Goal: Task Accomplishment & Management: Manage account settings

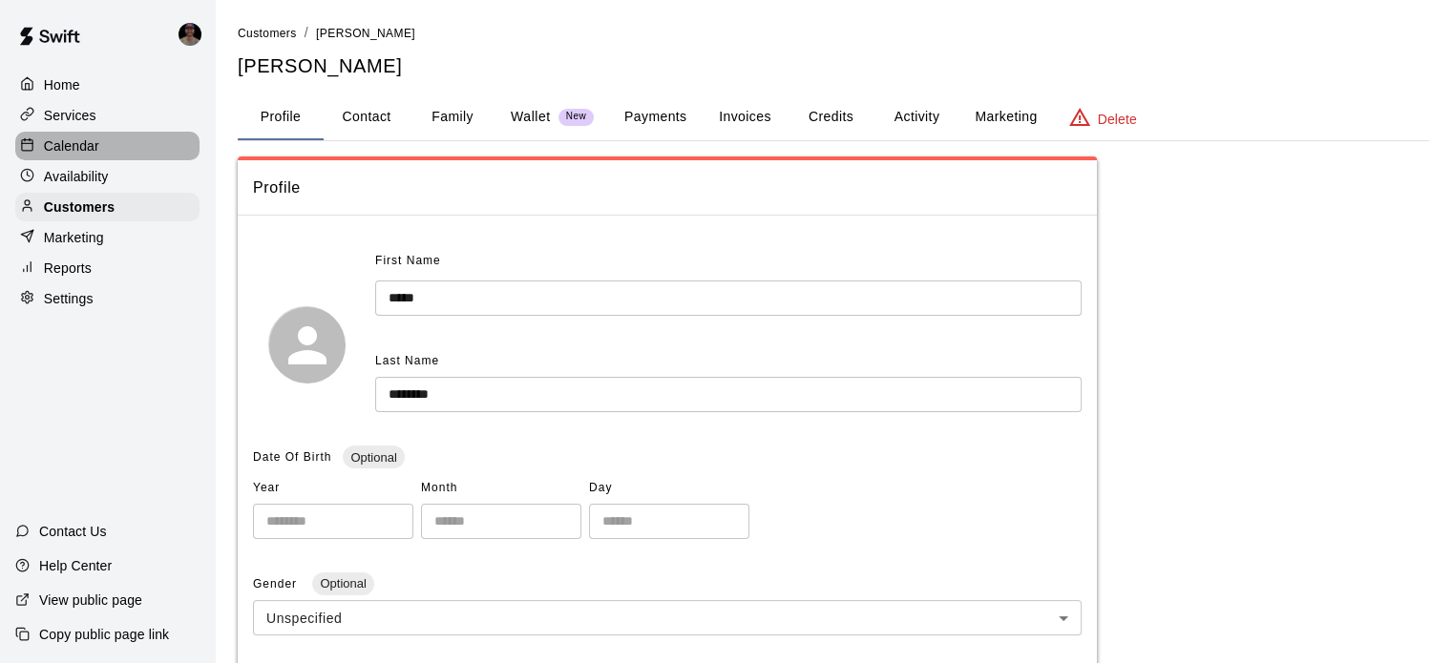
click at [80, 151] on p "Calendar" at bounding box center [71, 145] width 55 height 19
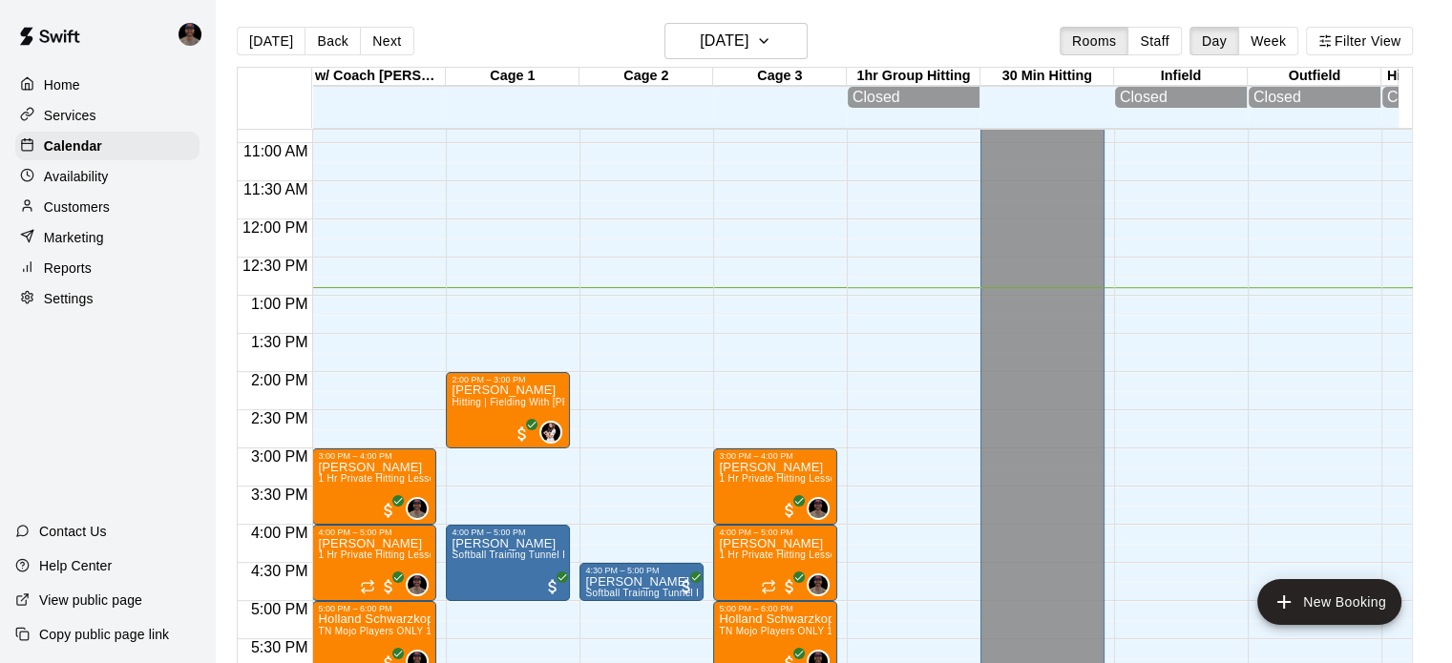
scroll to position [829, 0]
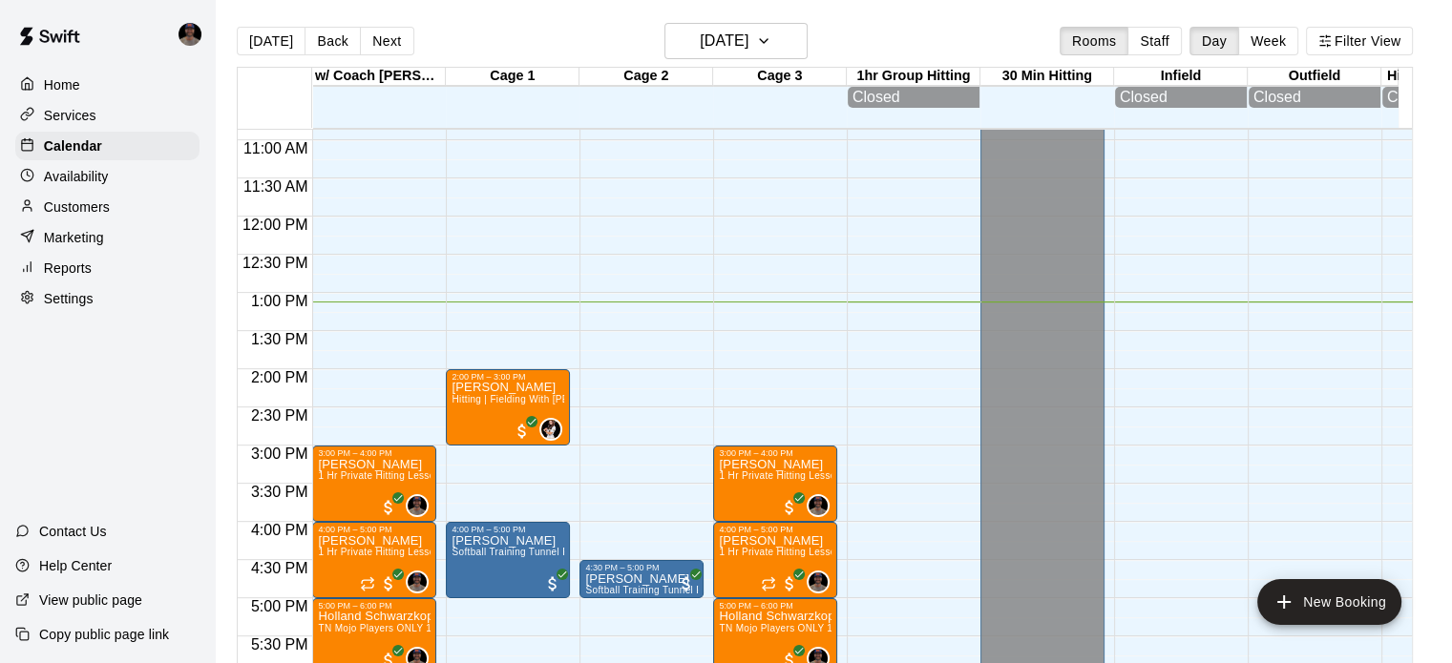
click at [58, 118] on p "Services" at bounding box center [70, 115] width 52 height 19
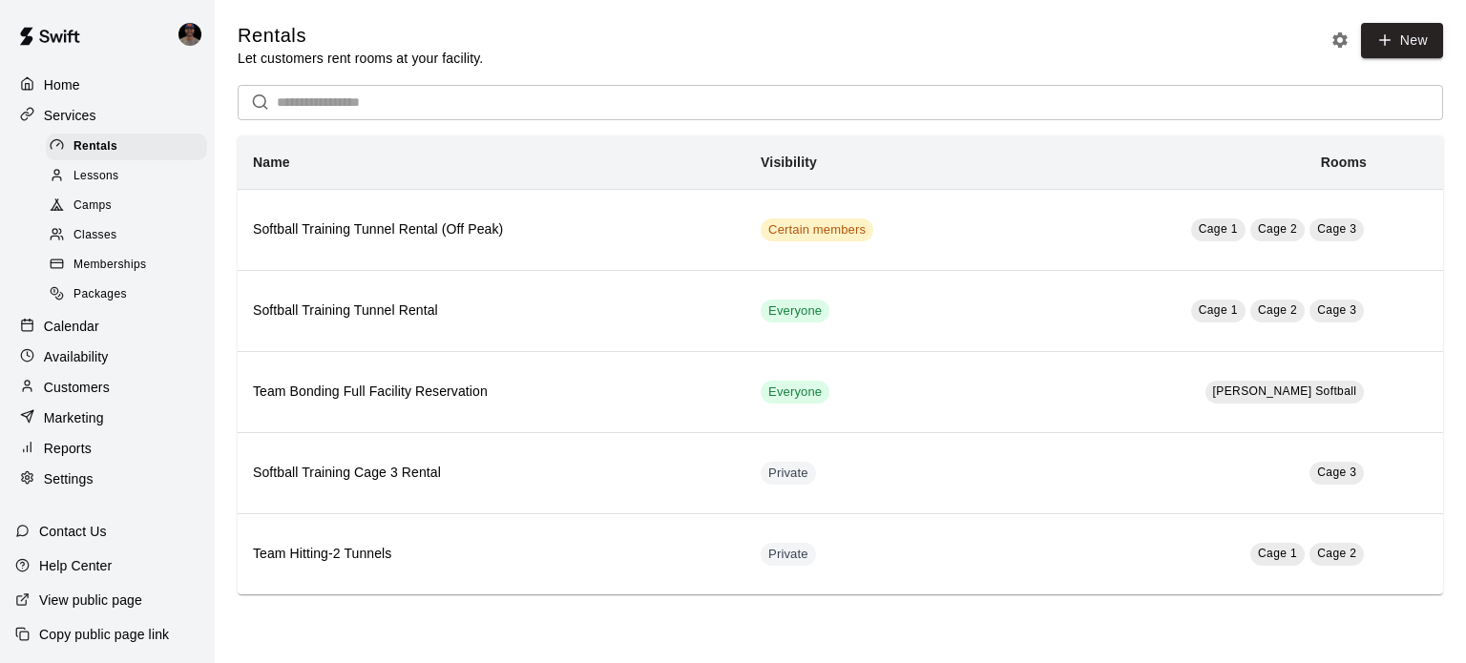
click at [104, 181] on span "Lessons" at bounding box center [96, 176] width 46 height 19
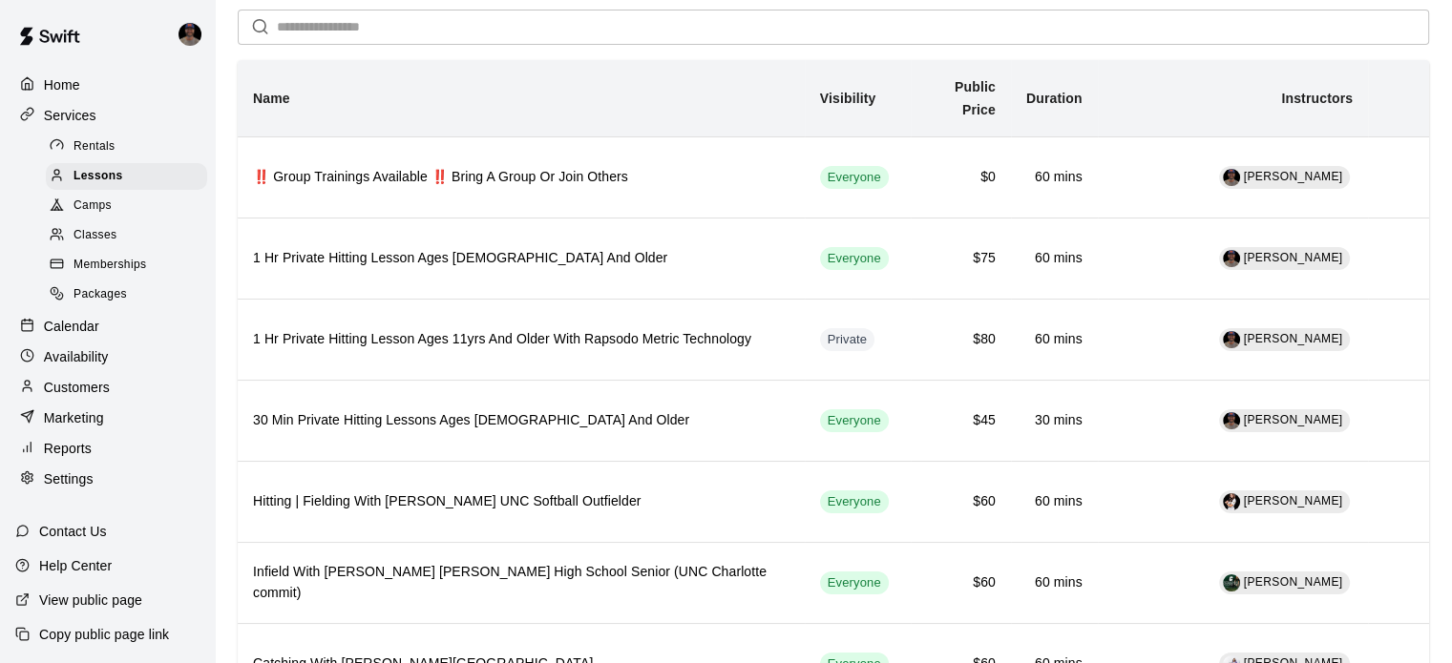
scroll to position [86, 0]
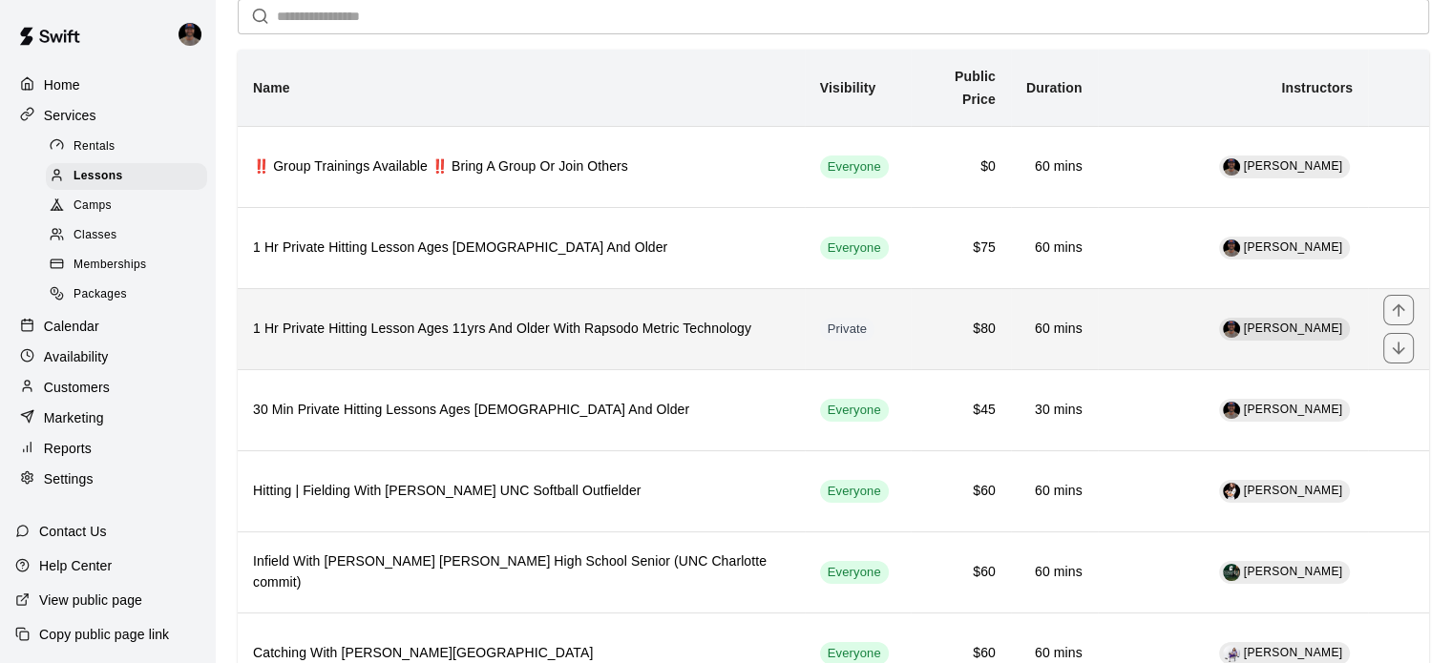
click at [661, 325] on h6 "1 Hr Private Hitting Lesson Ages 11yrs And Older With Rapsodo Metric Technology" at bounding box center [521, 329] width 536 height 21
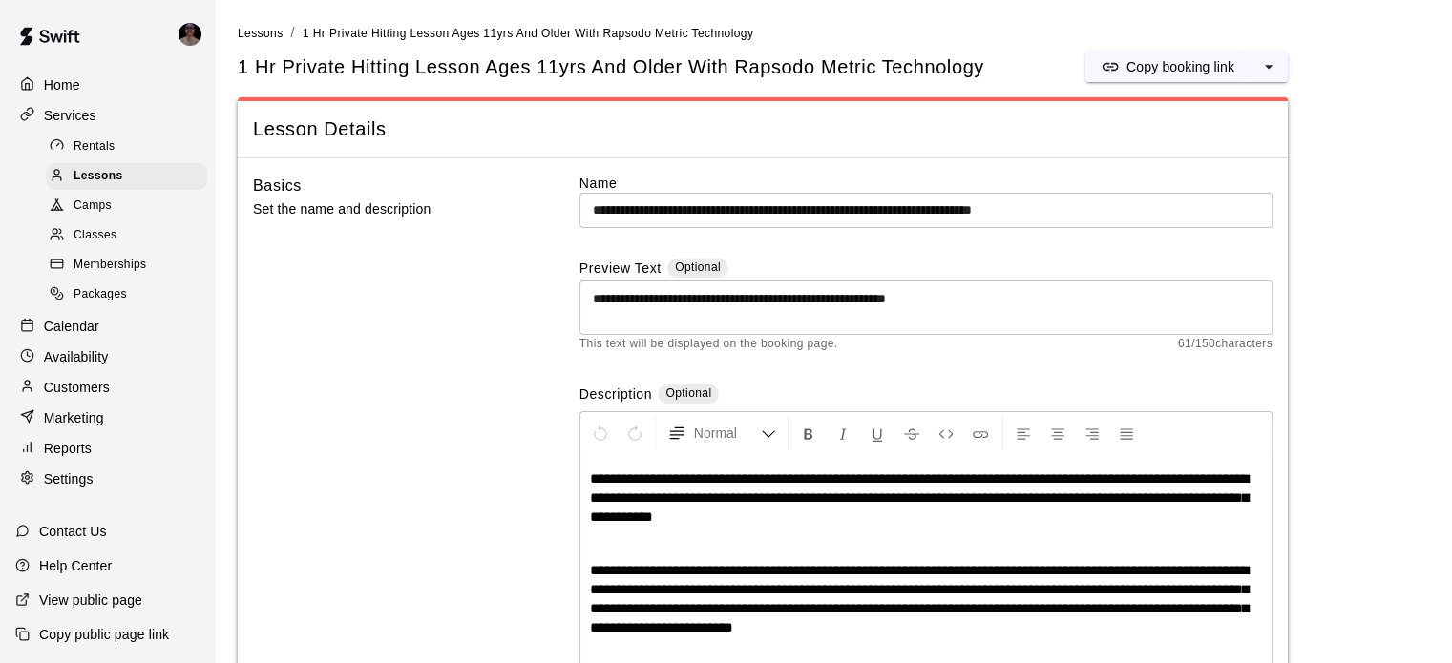
scroll to position [27, 0]
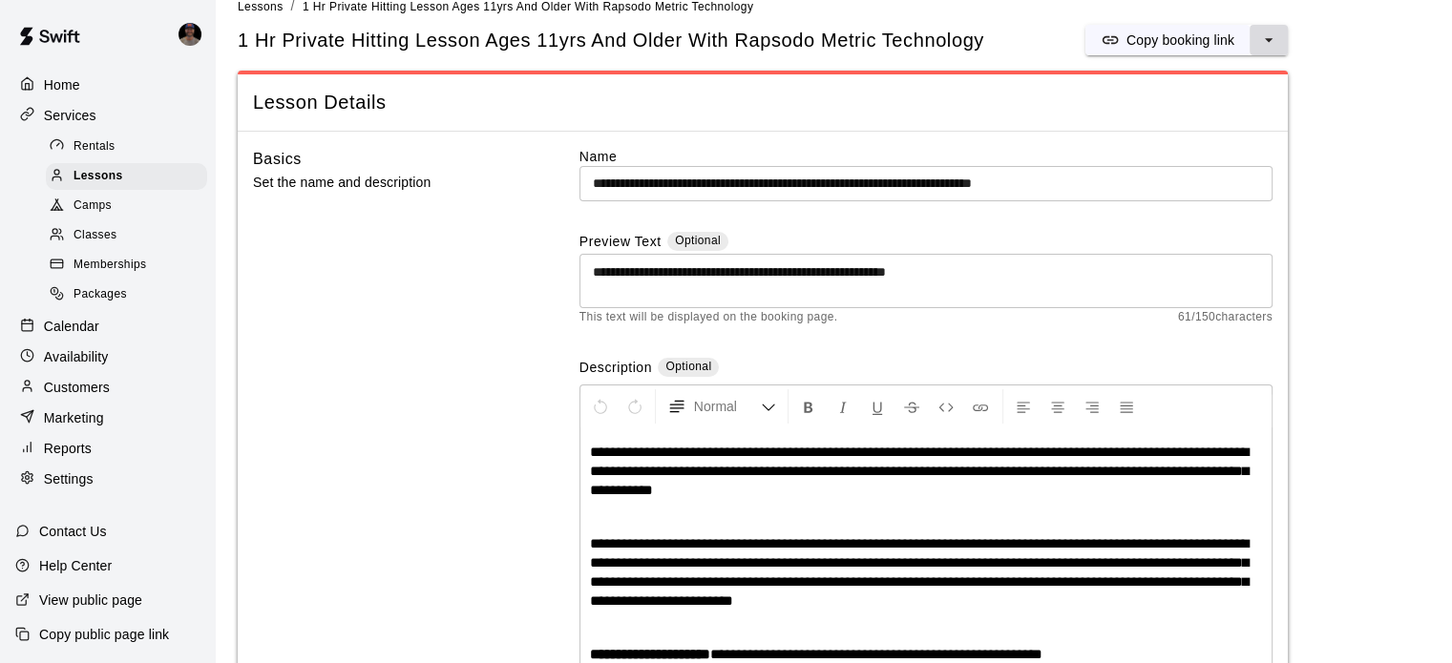
click at [1266, 37] on icon "select merge strategy" at bounding box center [1268, 40] width 19 height 19
click at [1223, 74] on h6 "Copy booking link" at bounding box center [1199, 79] width 107 height 21
click at [94, 271] on span "Memberships" at bounding box center [109, 265] width 73 height 19
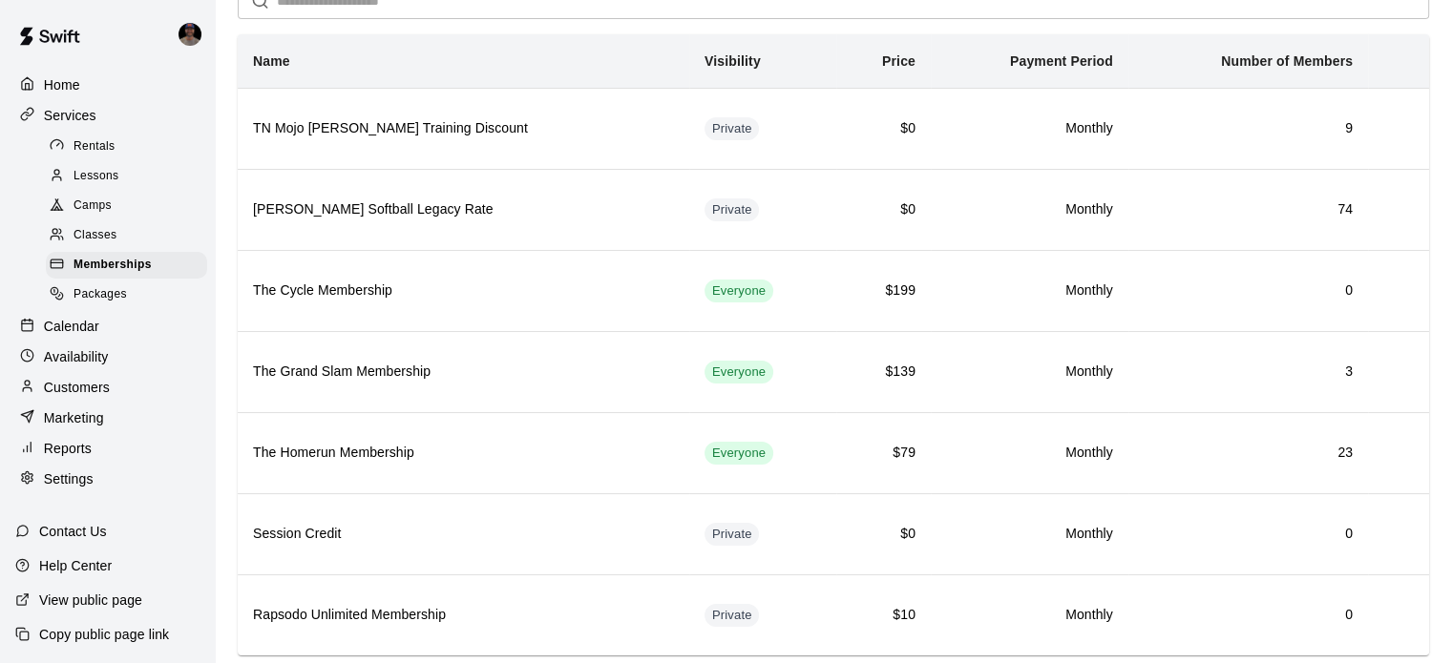
scroll to position [143, 0]
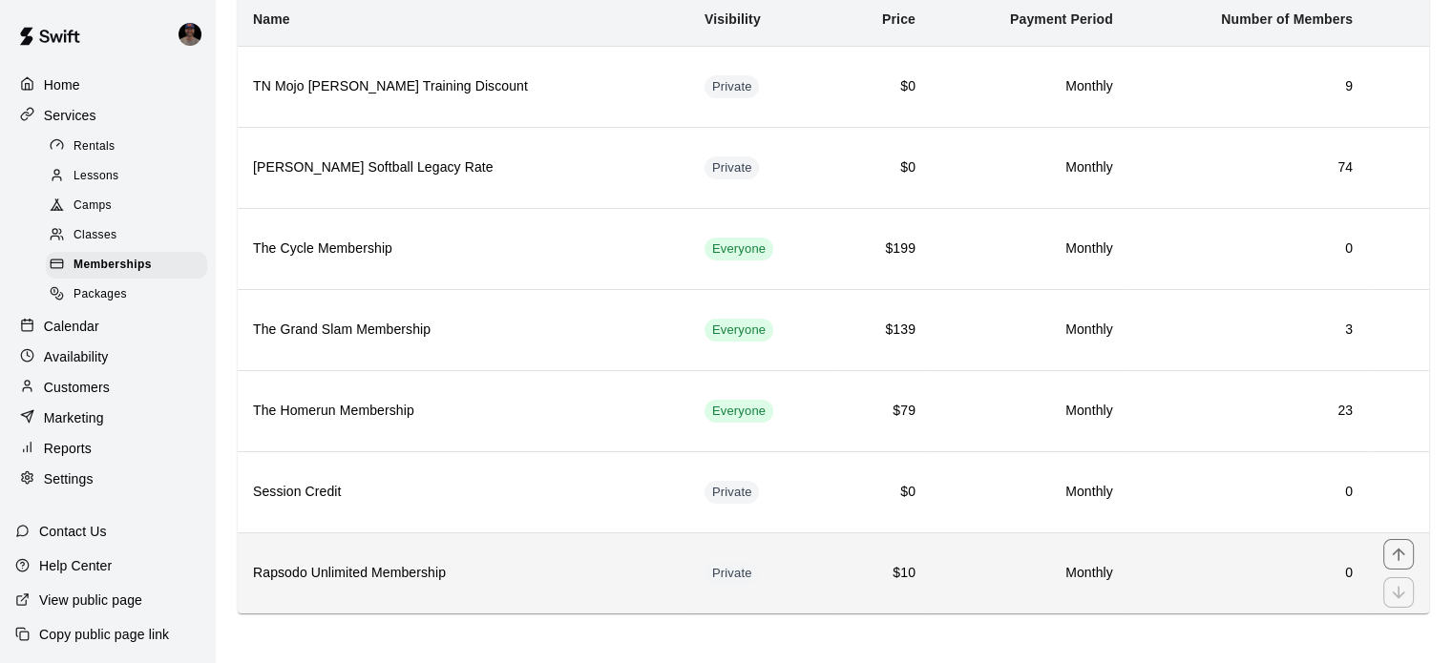
click at [881, 564] on td "$10" at bounding box center [883, 573] width 94 height 81
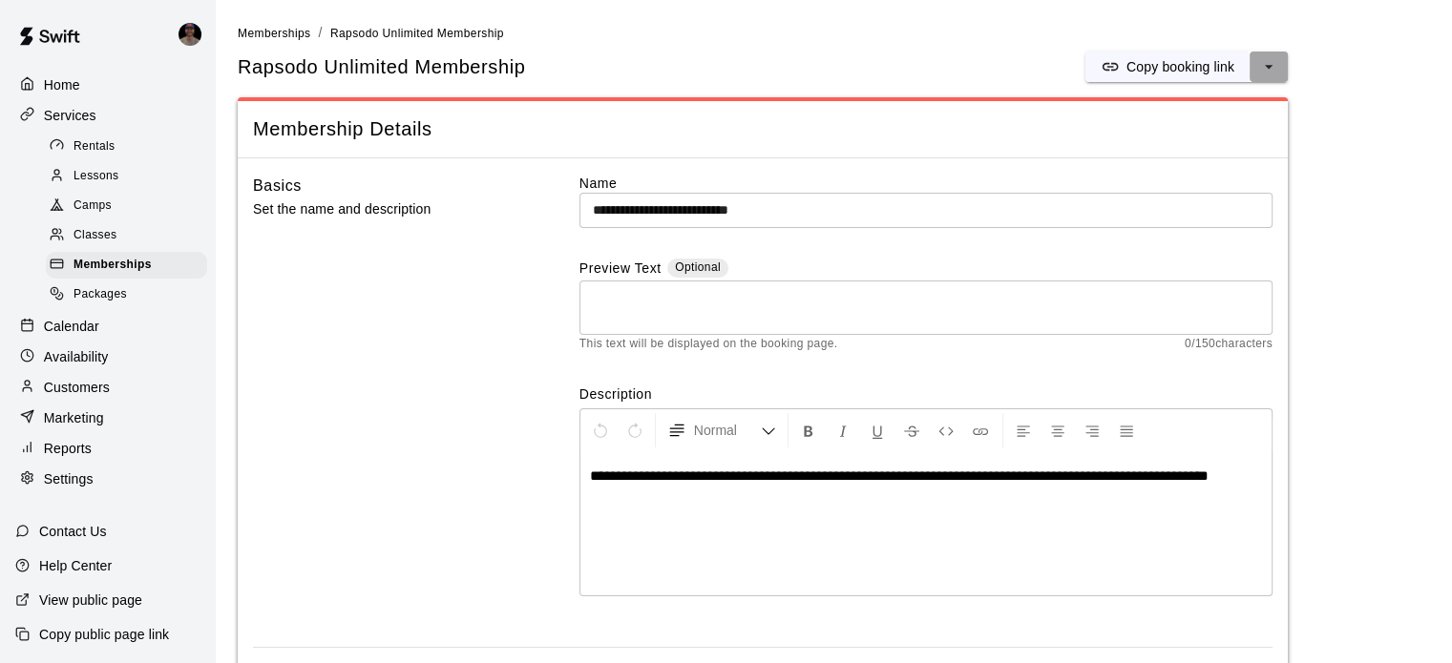
click at [1286, 72] on button "select merge strategy" at bounding box center [1268, 67] width 38 height 31
click at [1195, 106] on h6 "Copy booking link" at bounding box center [1185, 105] width 107 height 21
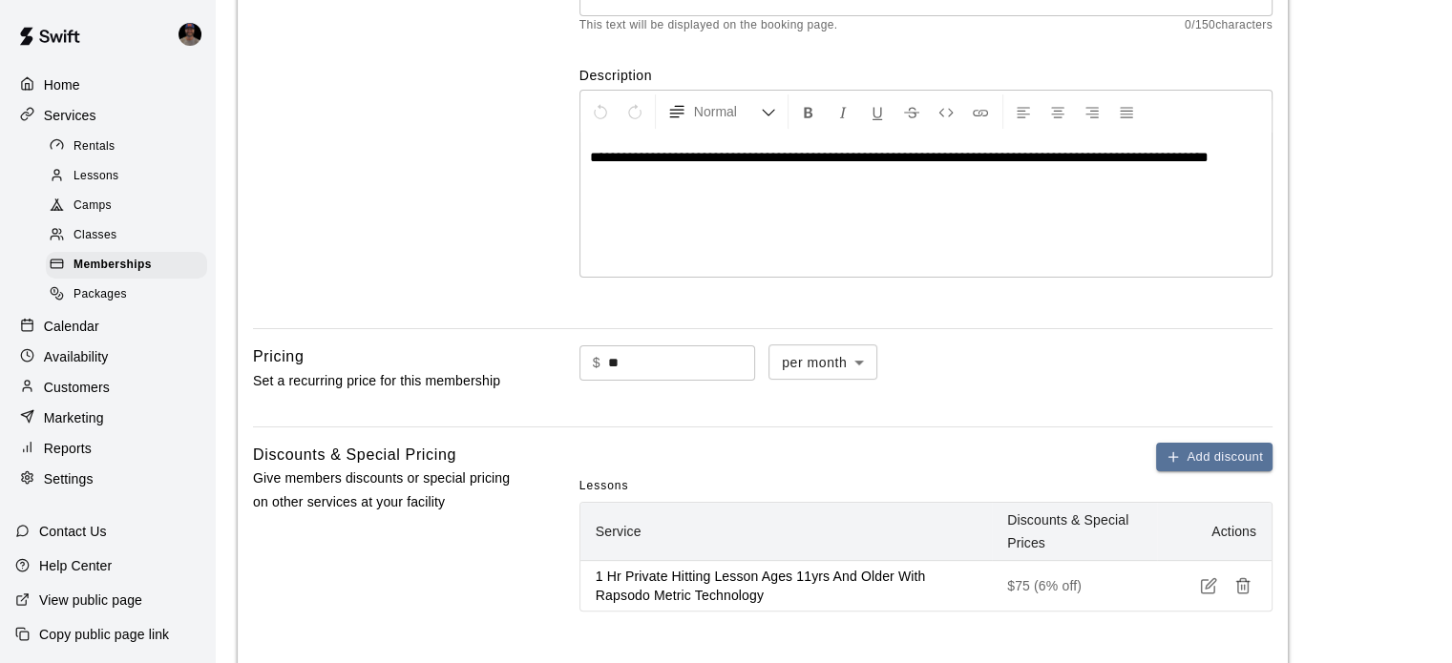
scroll to position [762, 0]
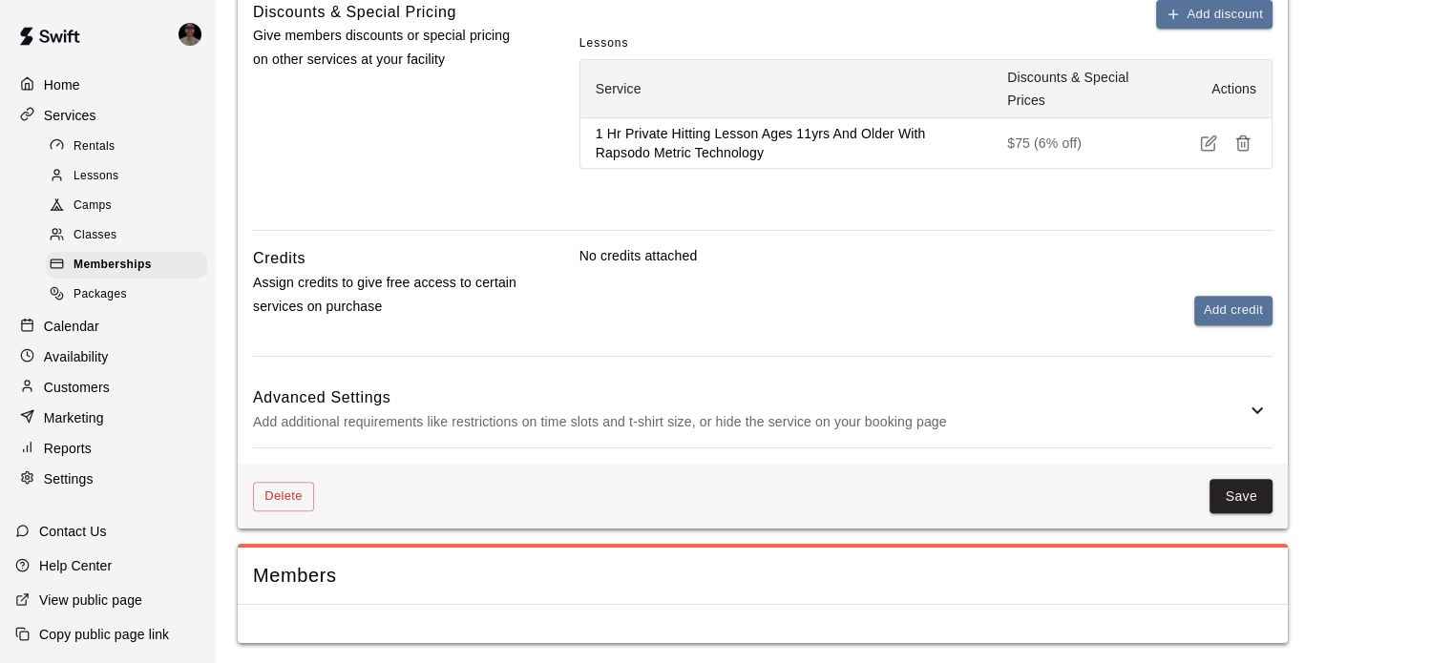
click at [1253, 399] on icon at bounding box center [1257, 410] width 23 height 23
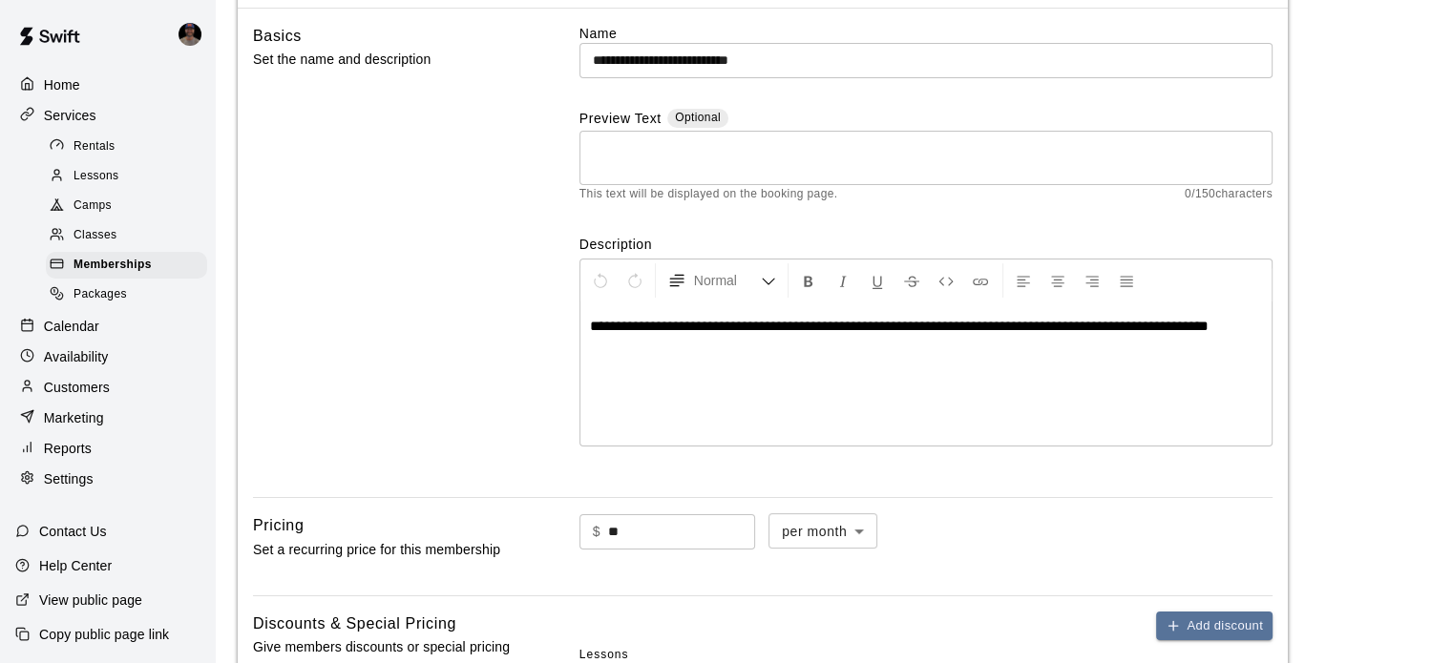
scroll to position [229, 0]
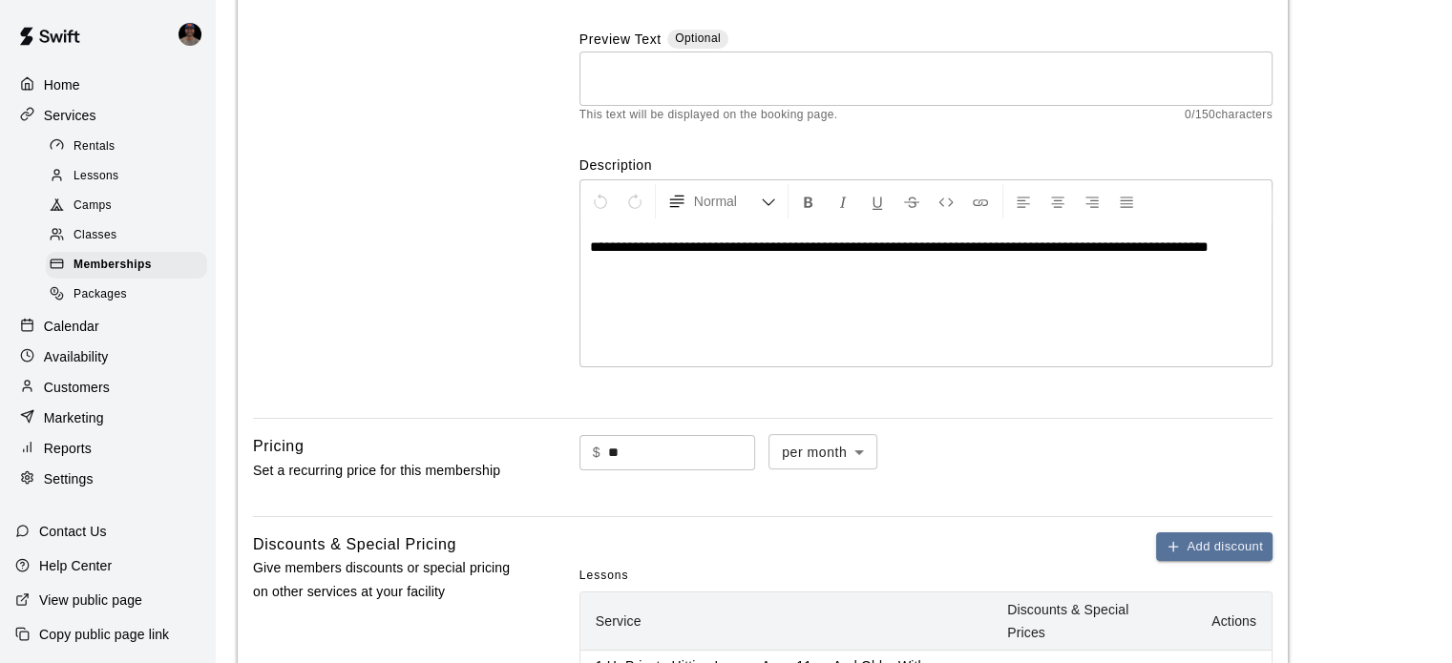
click at [706, 447] on input "**" at bounding box center [681, 452] width 147 height 35
type input "**"
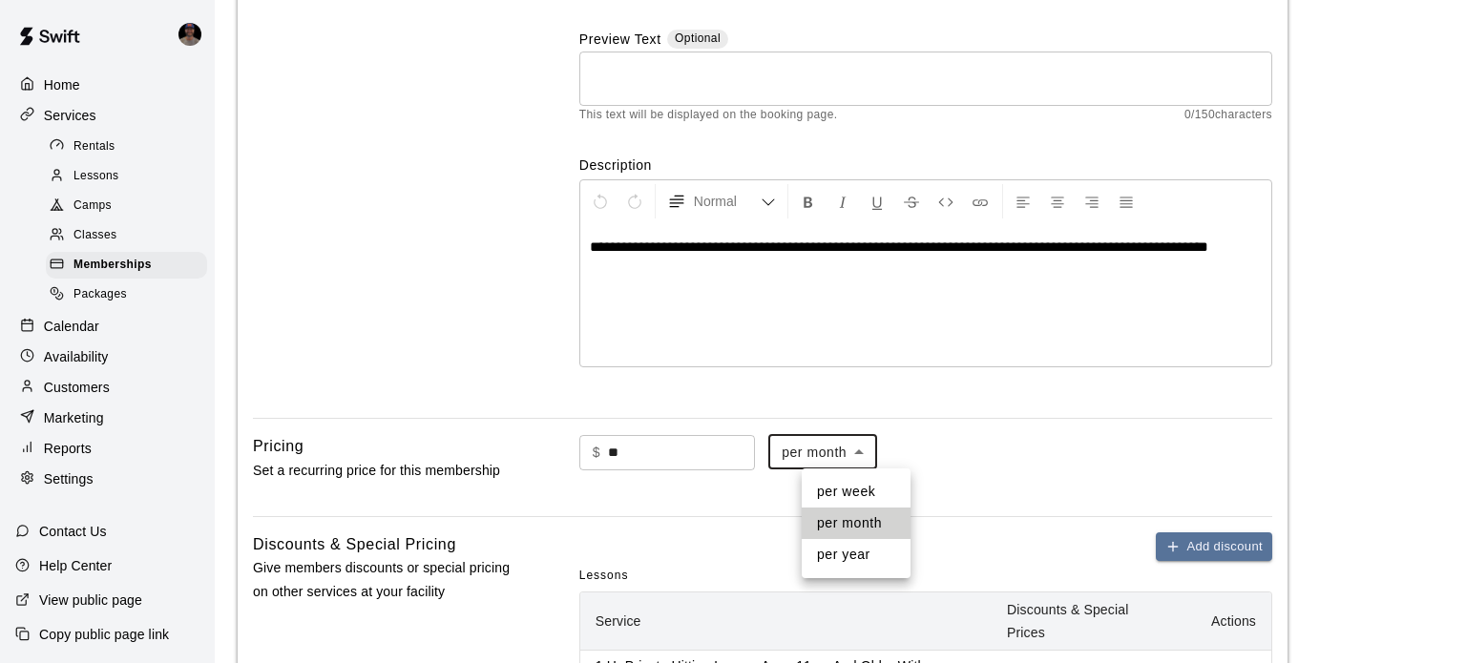
click at [863, 554] on li "per year" at bounding box center [856, 554] width 109 height 31
type input "******"
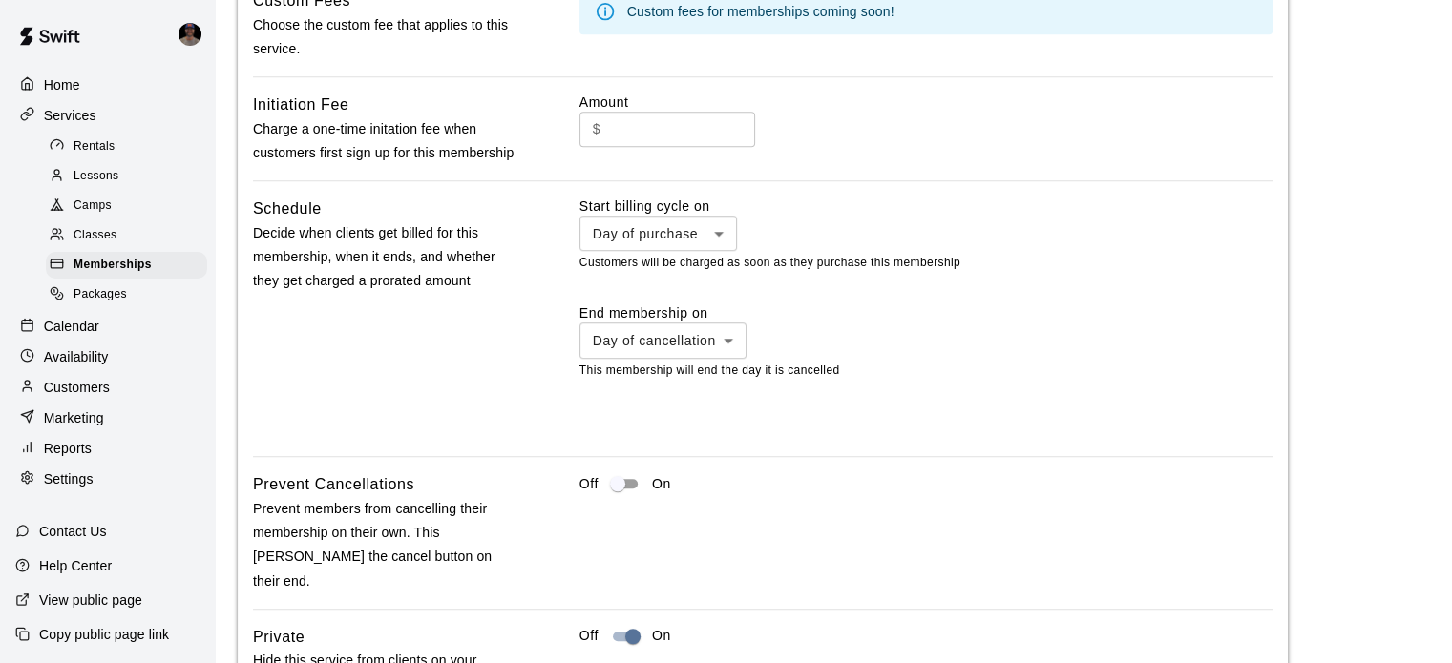
scroll to position [1381, 0]
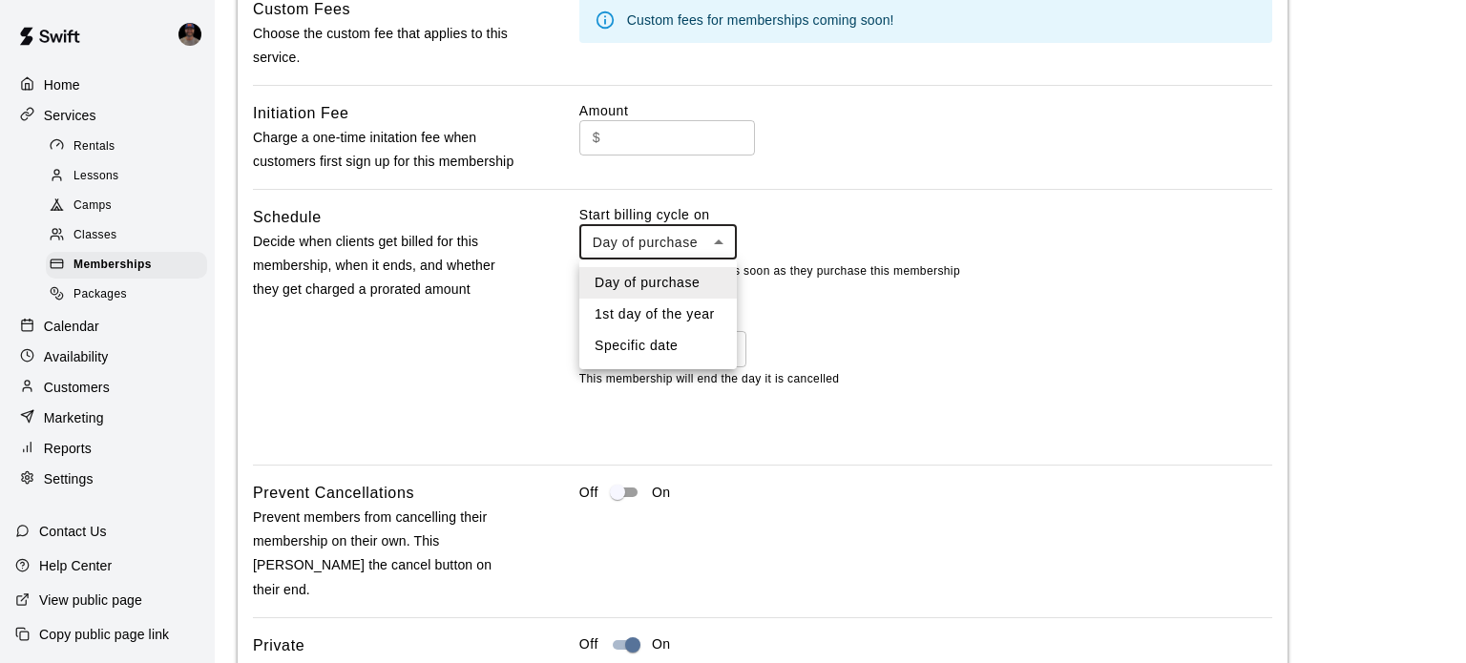
click at [712, 235] on div at bounding box center [733, 331] width 1466 height 663
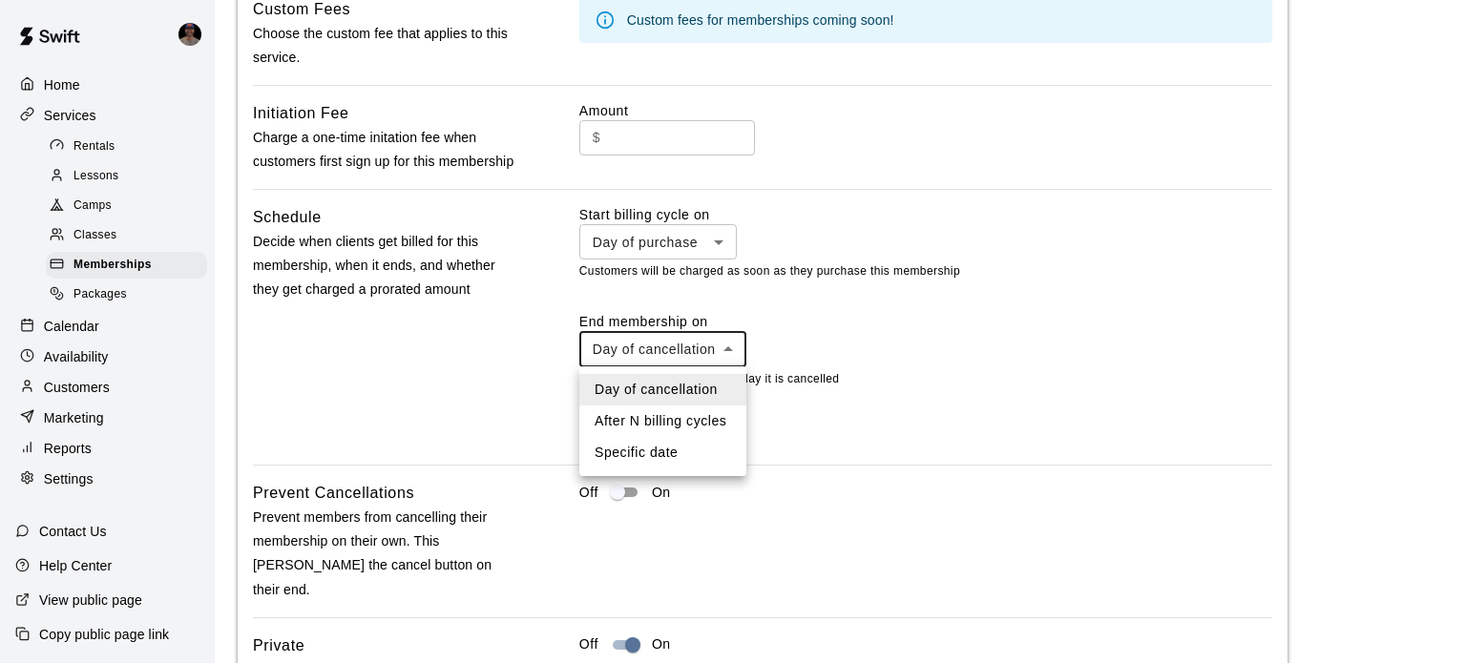
click at [883, 354] on div at bounding box center [733, 331] width 1466 height 663
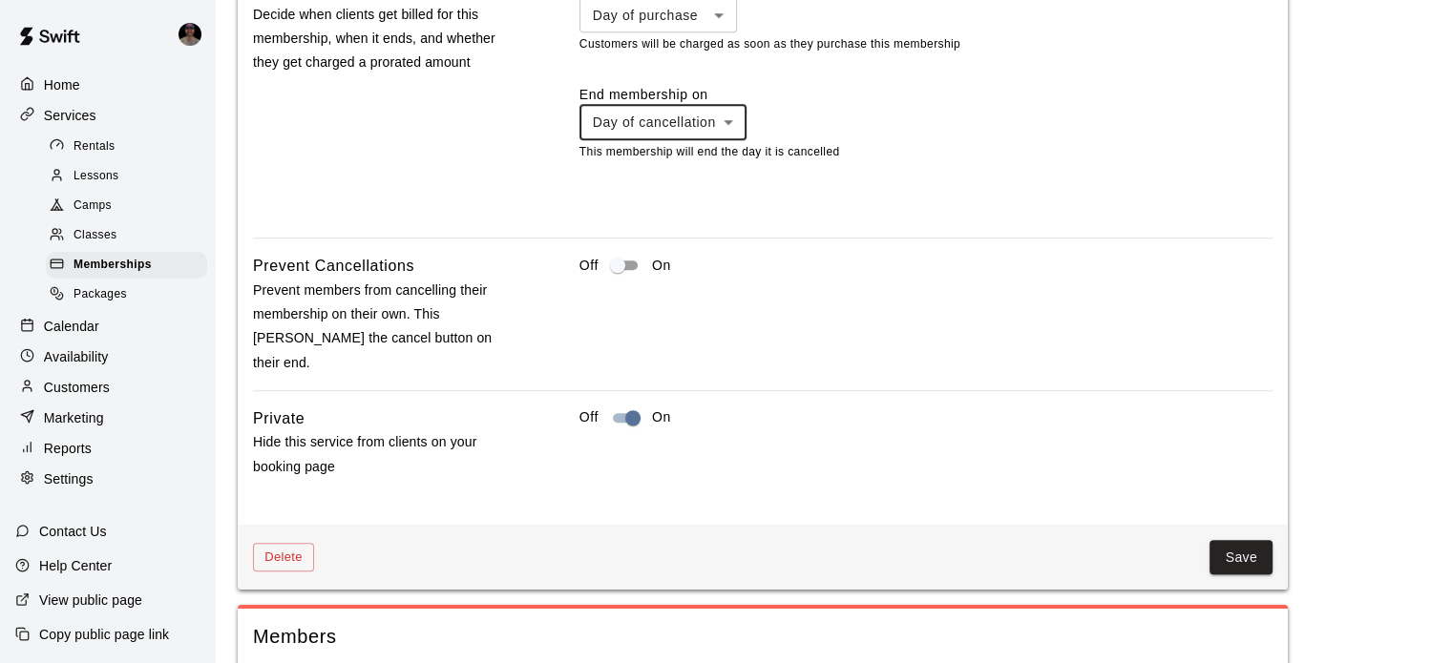
scroll to position [1647, 0]
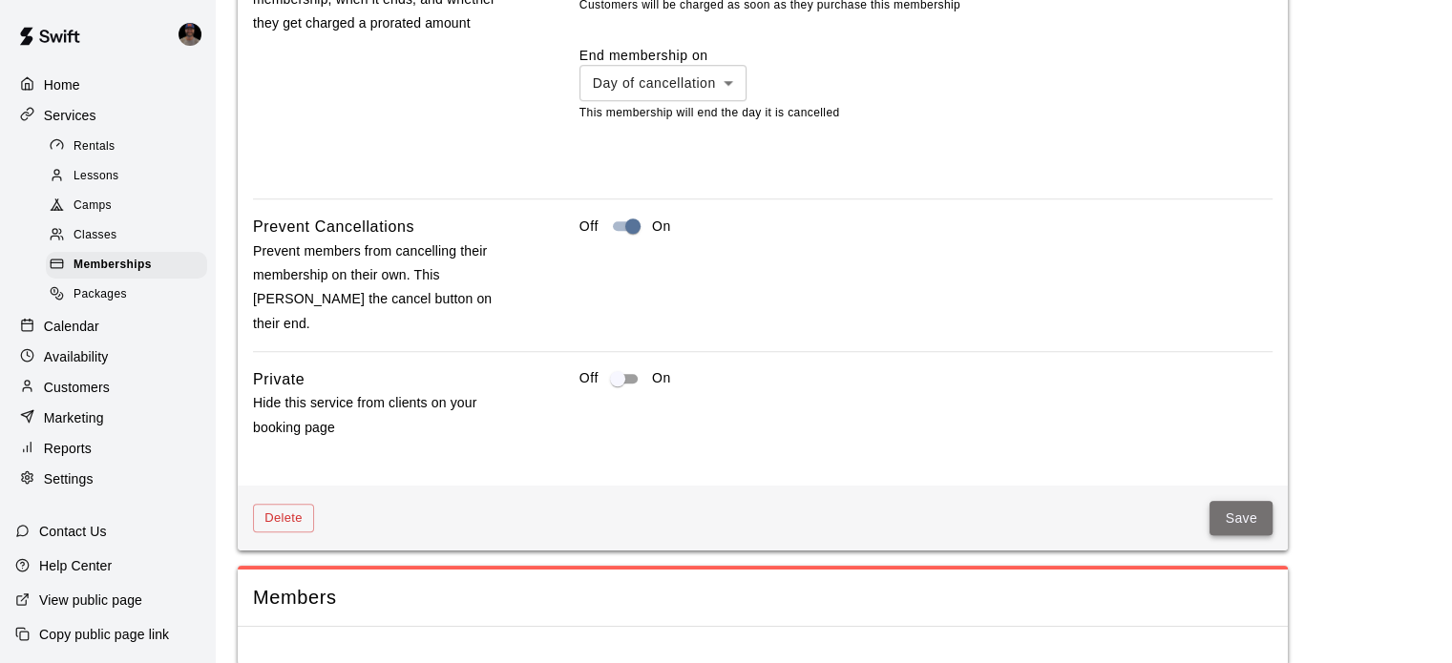
click at [1237, 501] on button "Save" at bounding box center [1240, 518] width 63 height 35
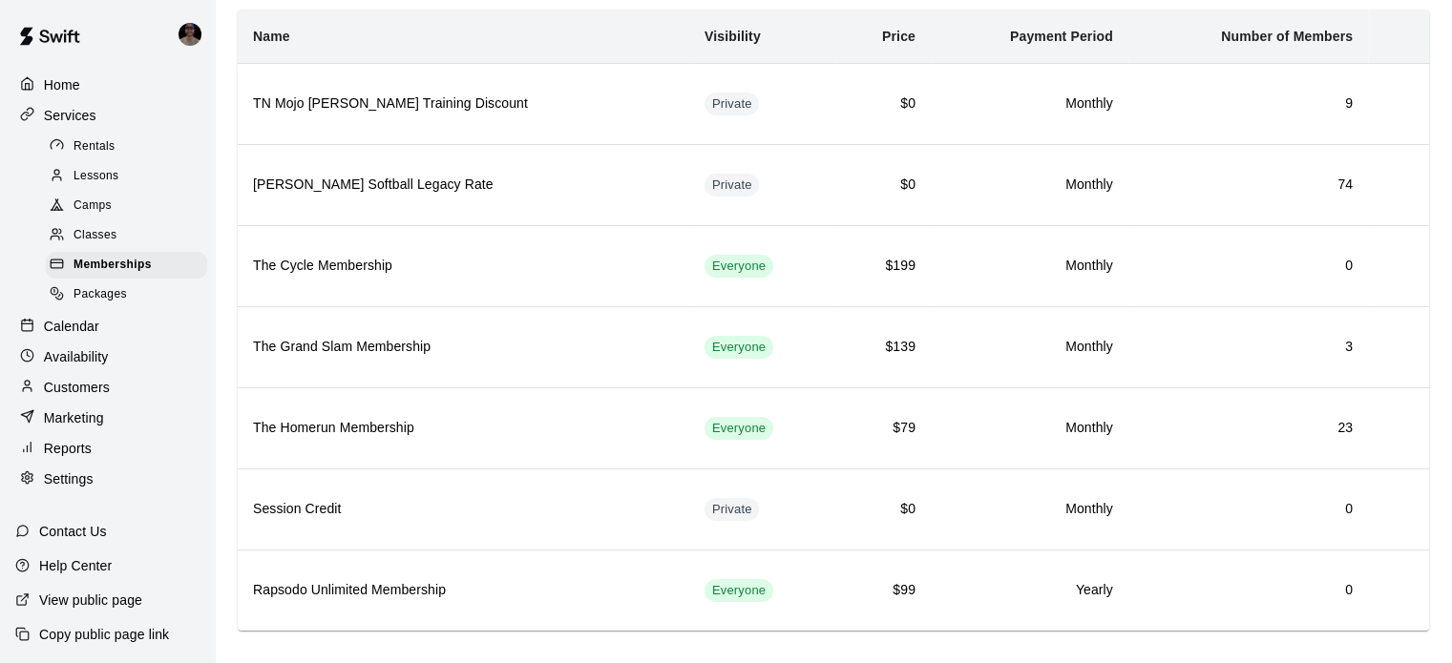
scroll to position [143, 0]
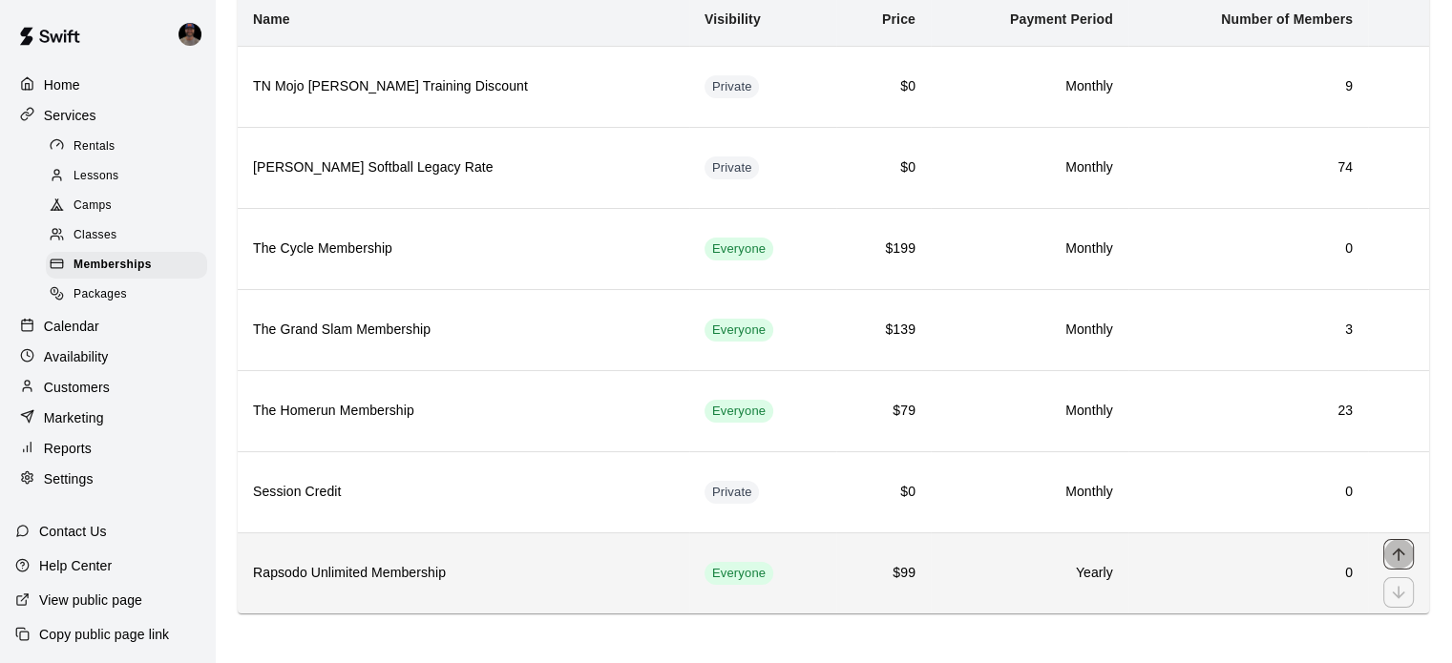
click at [1389, 552] on icon "move item up" at bounding box center [1398, 554] width 19 height 19
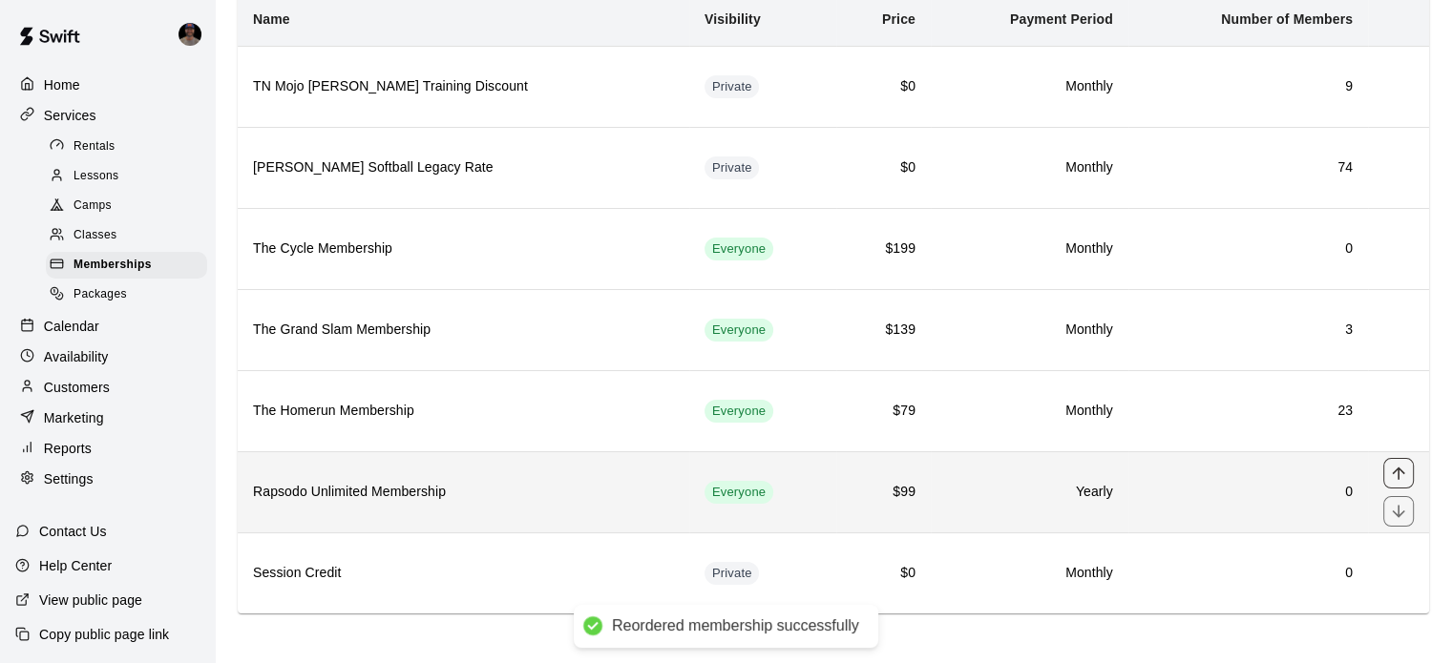
click at [1399, 465] on icon "move item up" at bounding box center [1398, 473] width 19 height 19
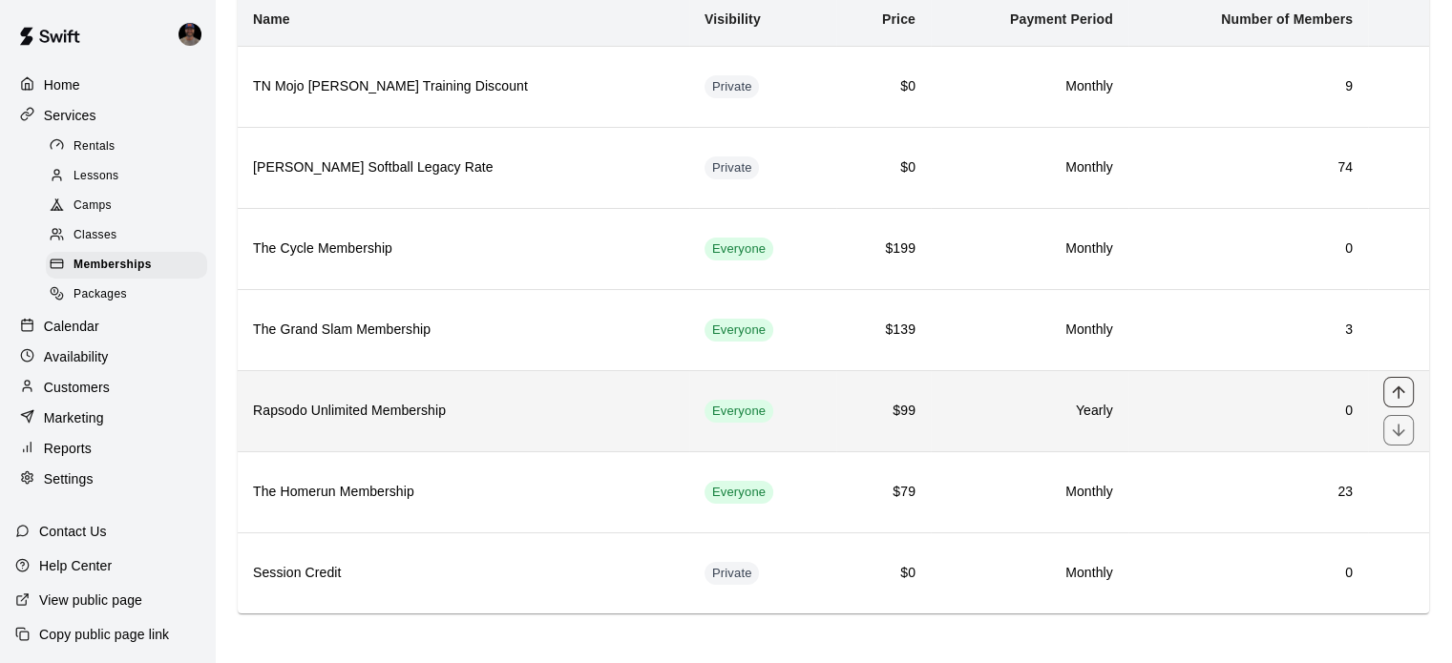
click at [1397, 392] on icon "move item up" at bounding box center [1398, 392] width 12 height 12
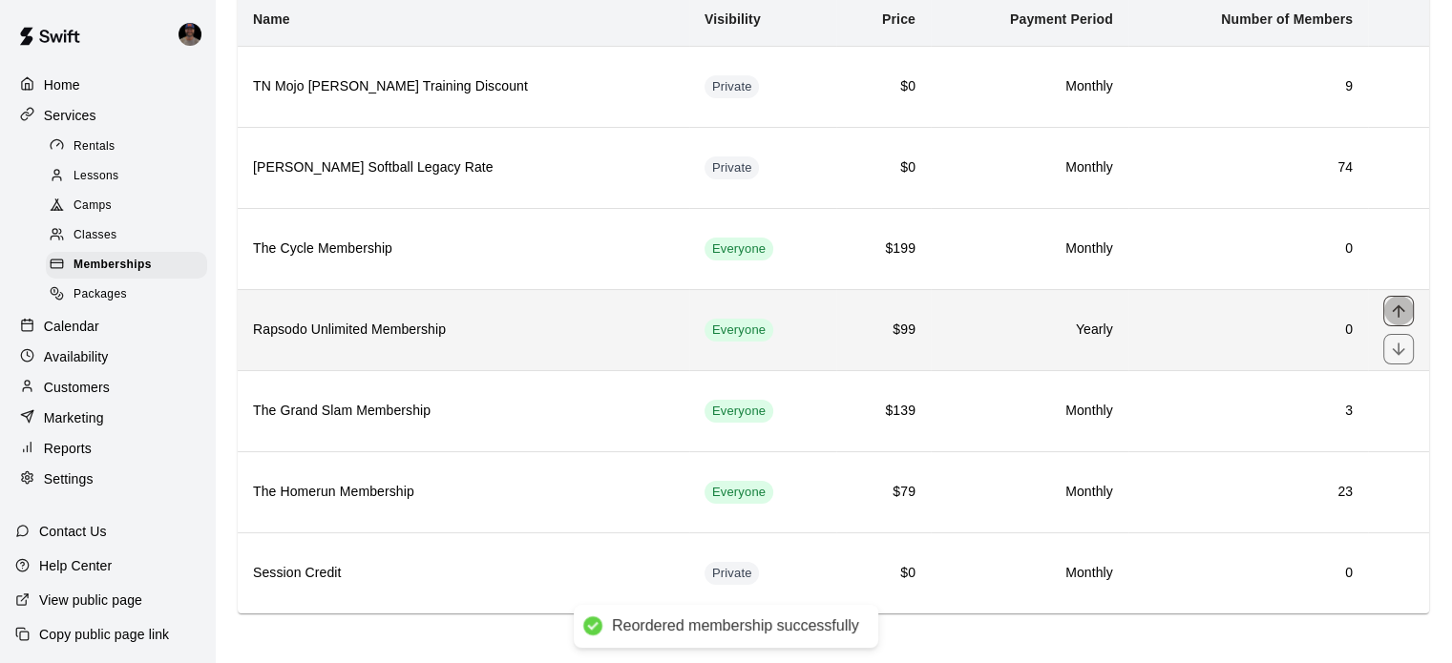
click at [1393, 304] on icon "move item up" at bounding box center [1398, 311] width 19 height 19
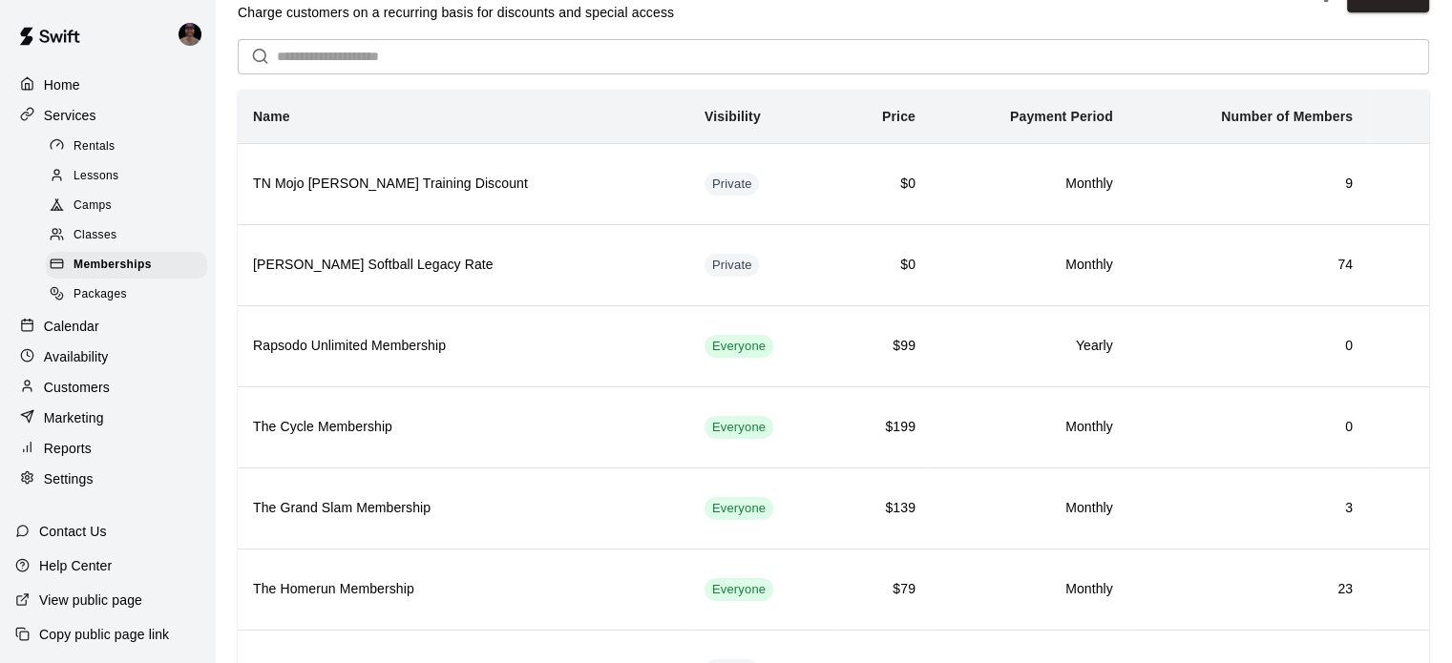
scroll to position [0, 0]
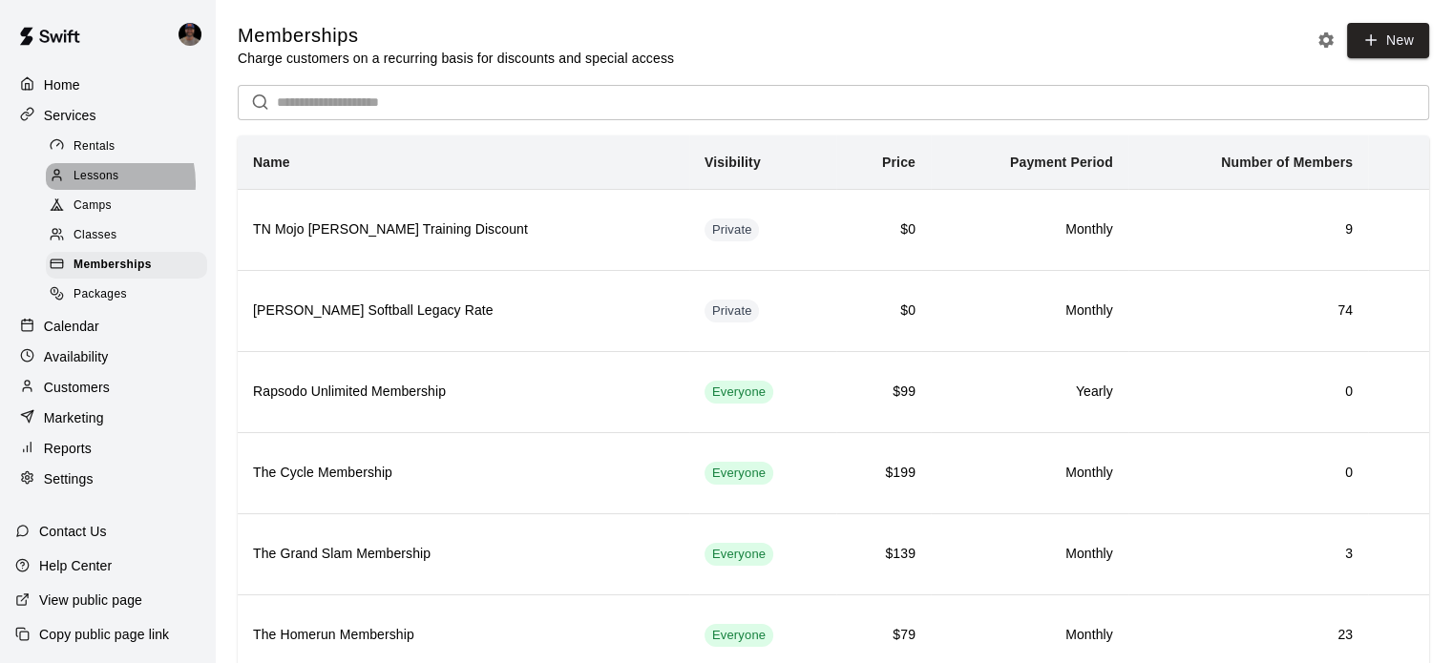
click at [92, 186] on span "Lessons" at bounding box center [96, 176] width 46 height 19
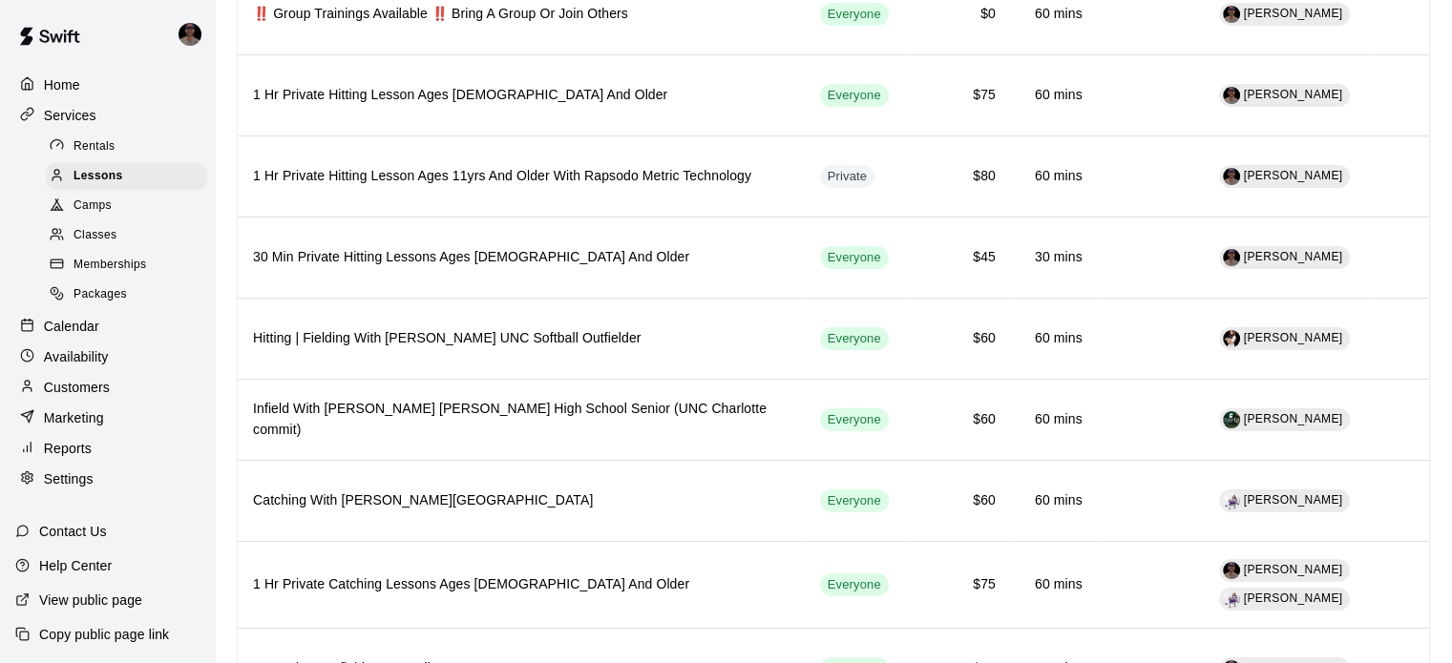
scroll to position [168, 0]
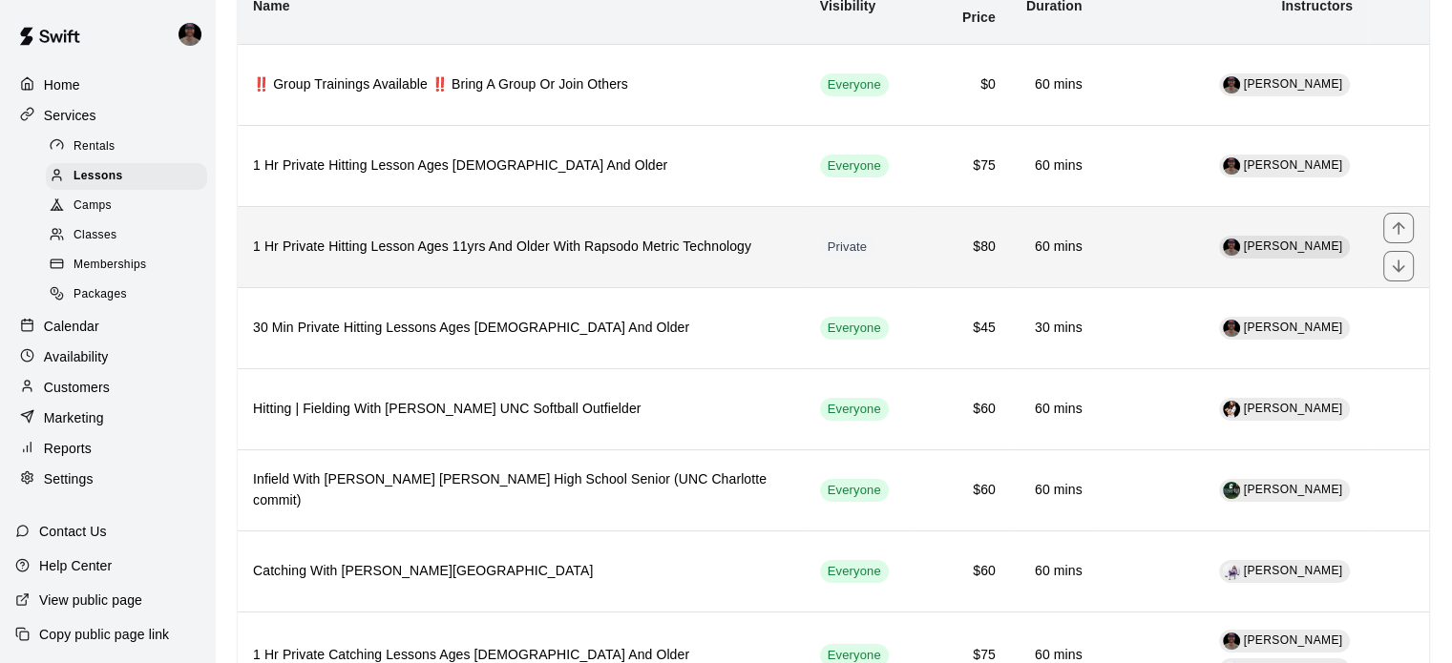
click at [442, 249] on h6 "1 Hr Private Hitting Lesson Ages 11yrs And Older With Rapsodo Metric Technology" at bounding box center [521, 247] width 536 height 21
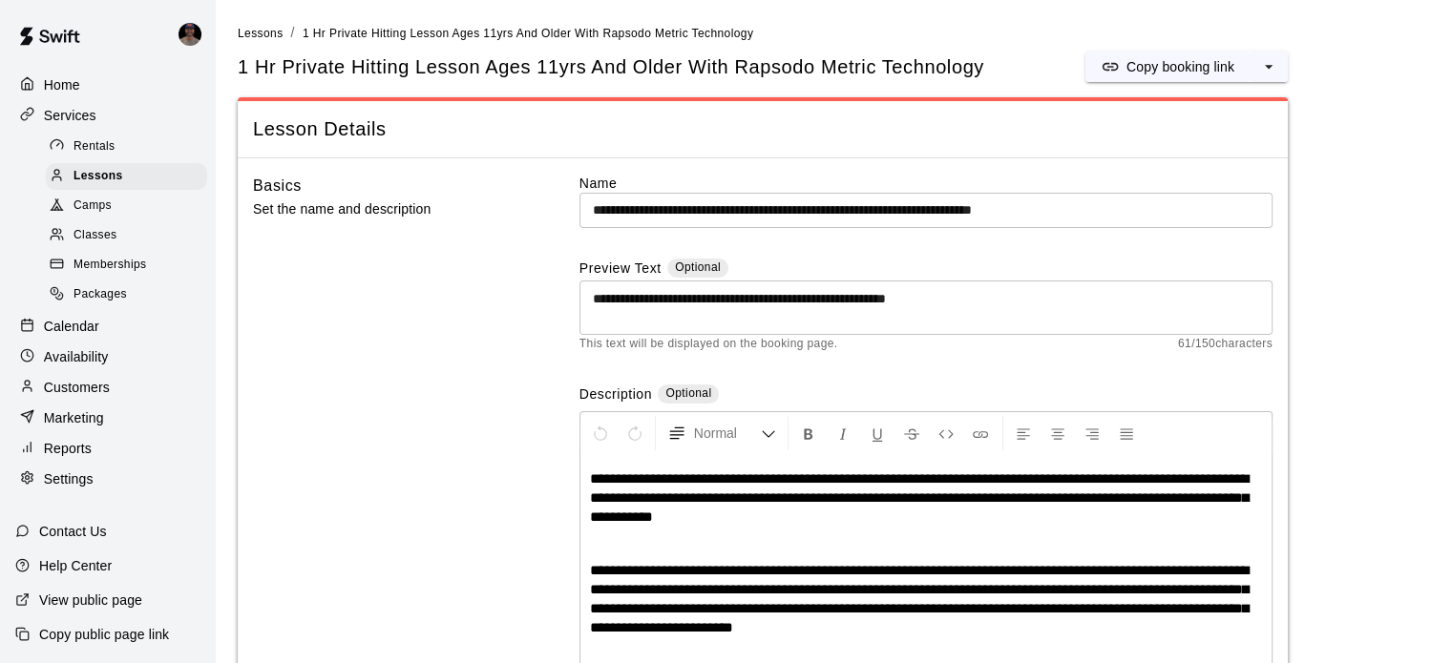
scroll to position [27, 0]
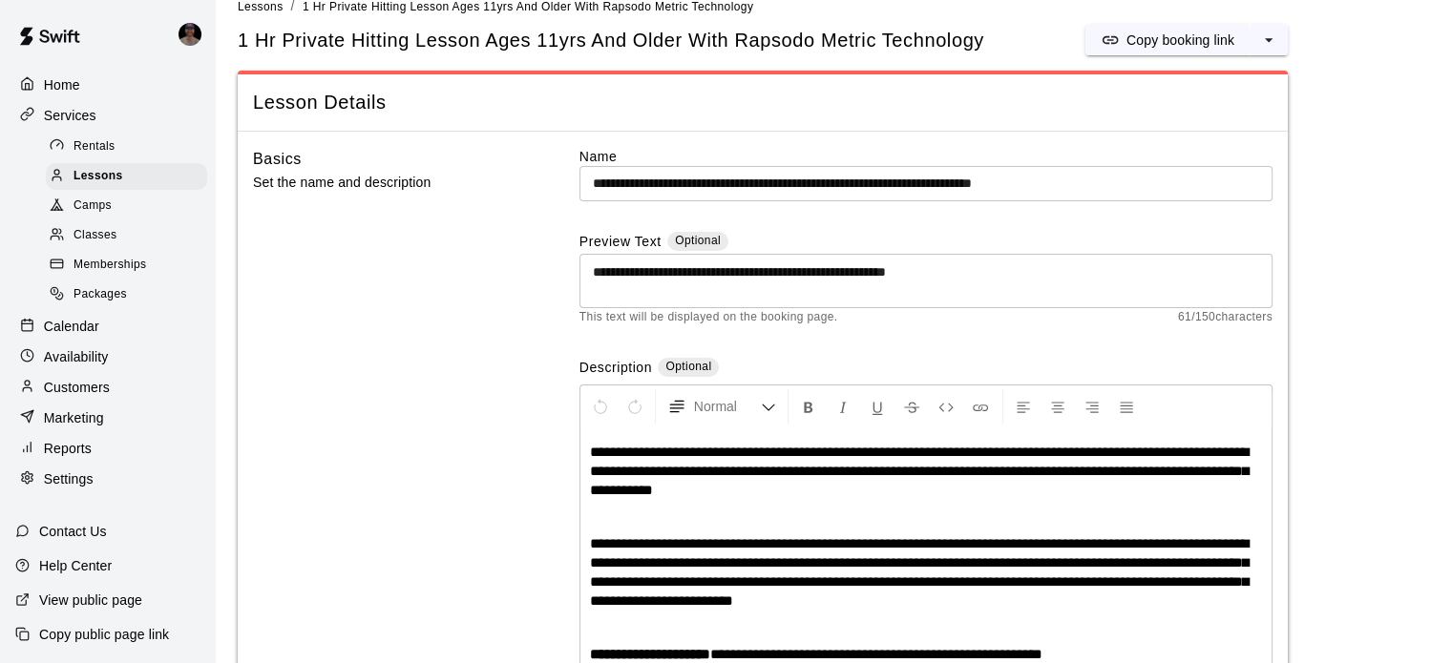
click at [648, 178] on input "**********" at bounding box center [925, 183] width 693 height 35
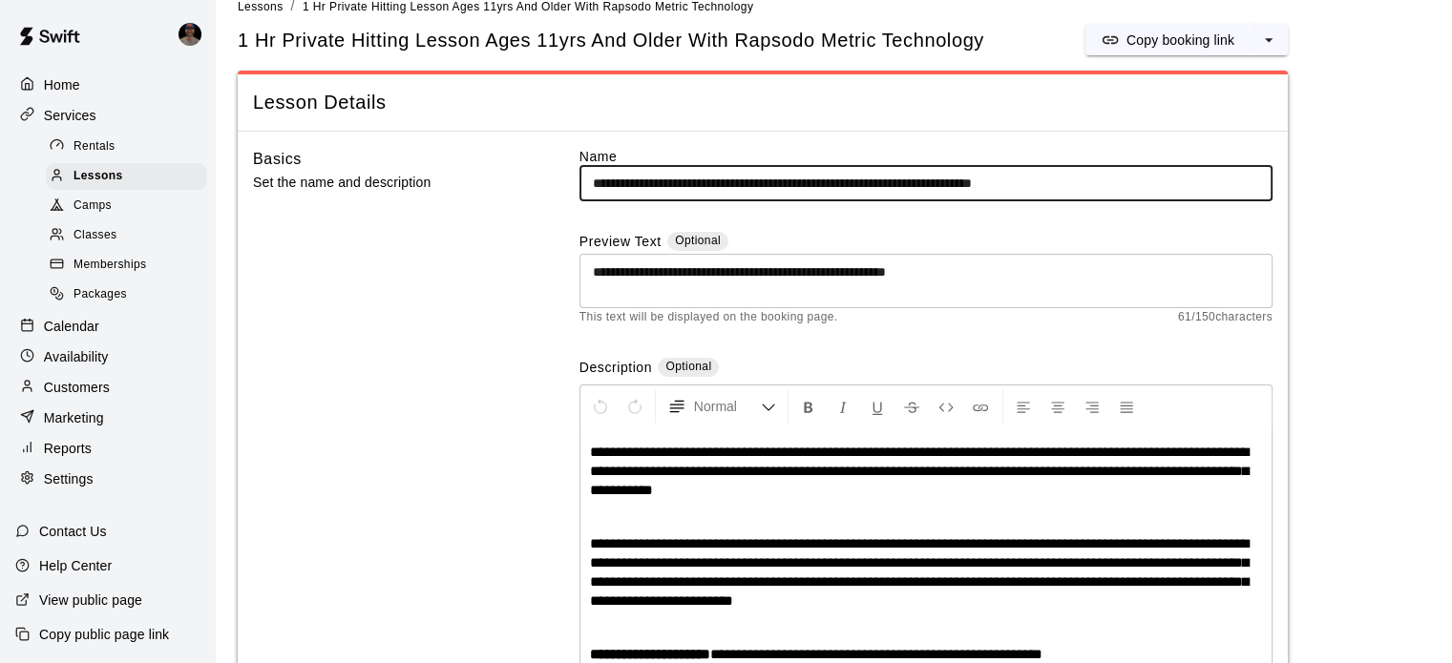
click at [648, 178] on input "**********" at bounding box center [925, 183] width 693 height 35
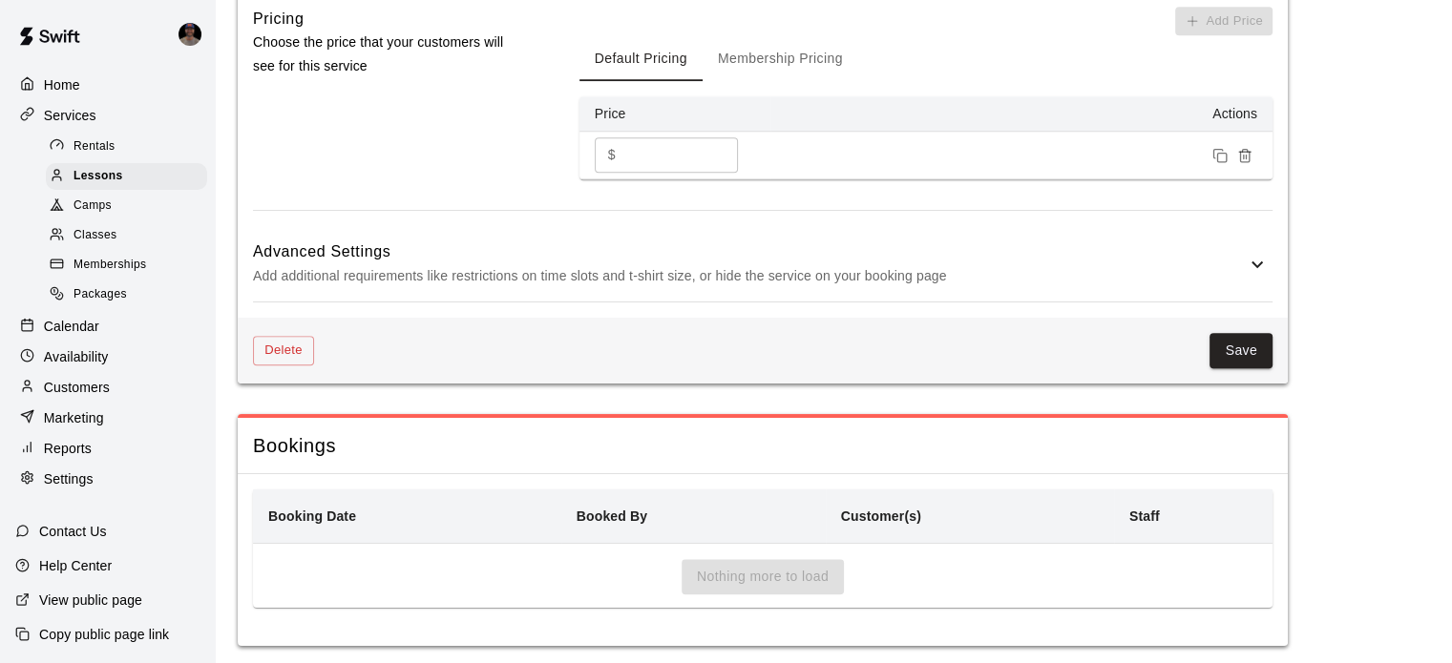
scroll to position [1586, 0]
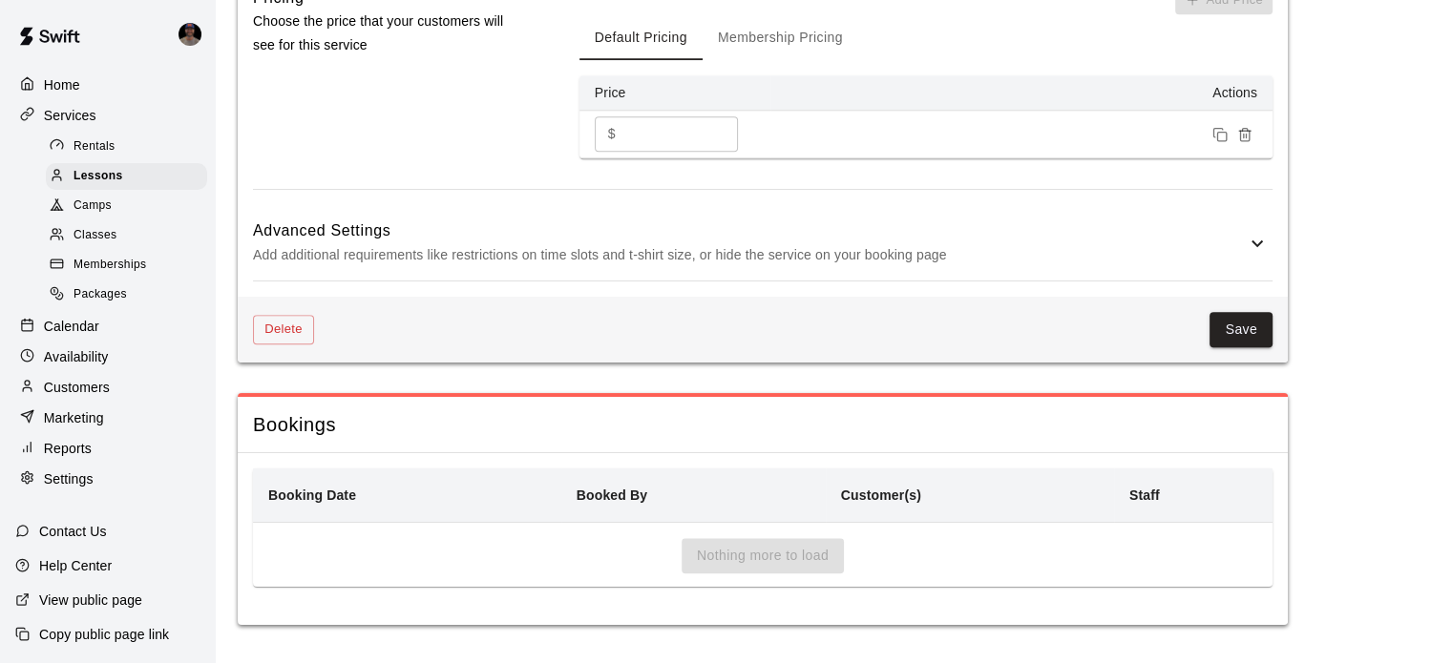
type input "**********"
click at [1268, 241] on icon at bounding box center [1257, 243] width 23 height 23
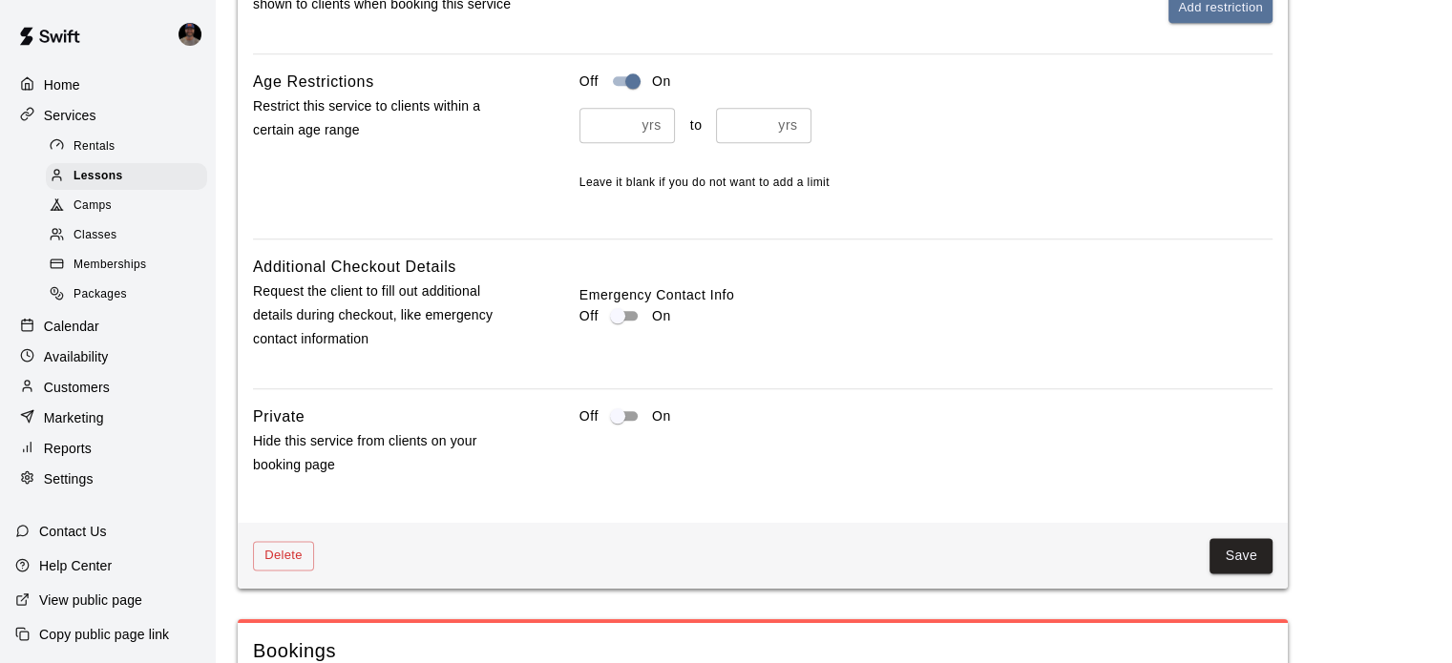
scroll to position [2192, 0]
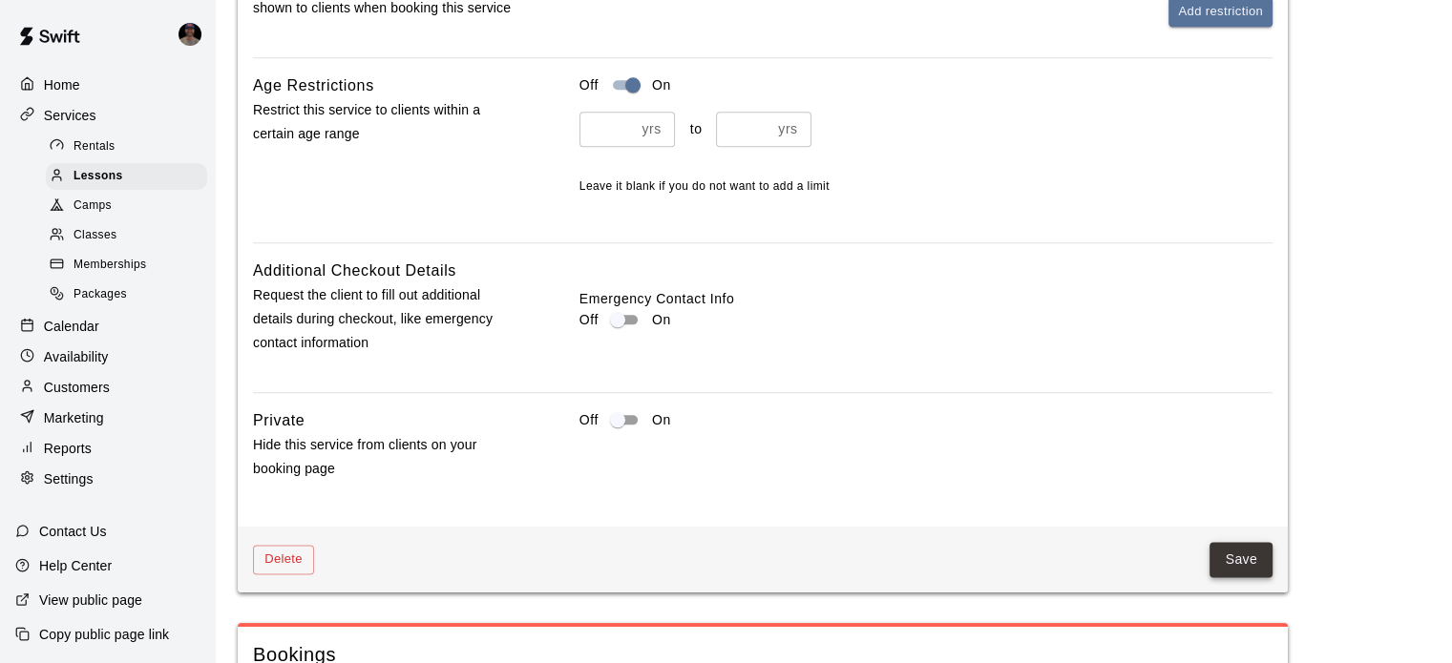
click at [1243, 550] on button "Save" at bounding box center [1240, 559] width 63 height 35
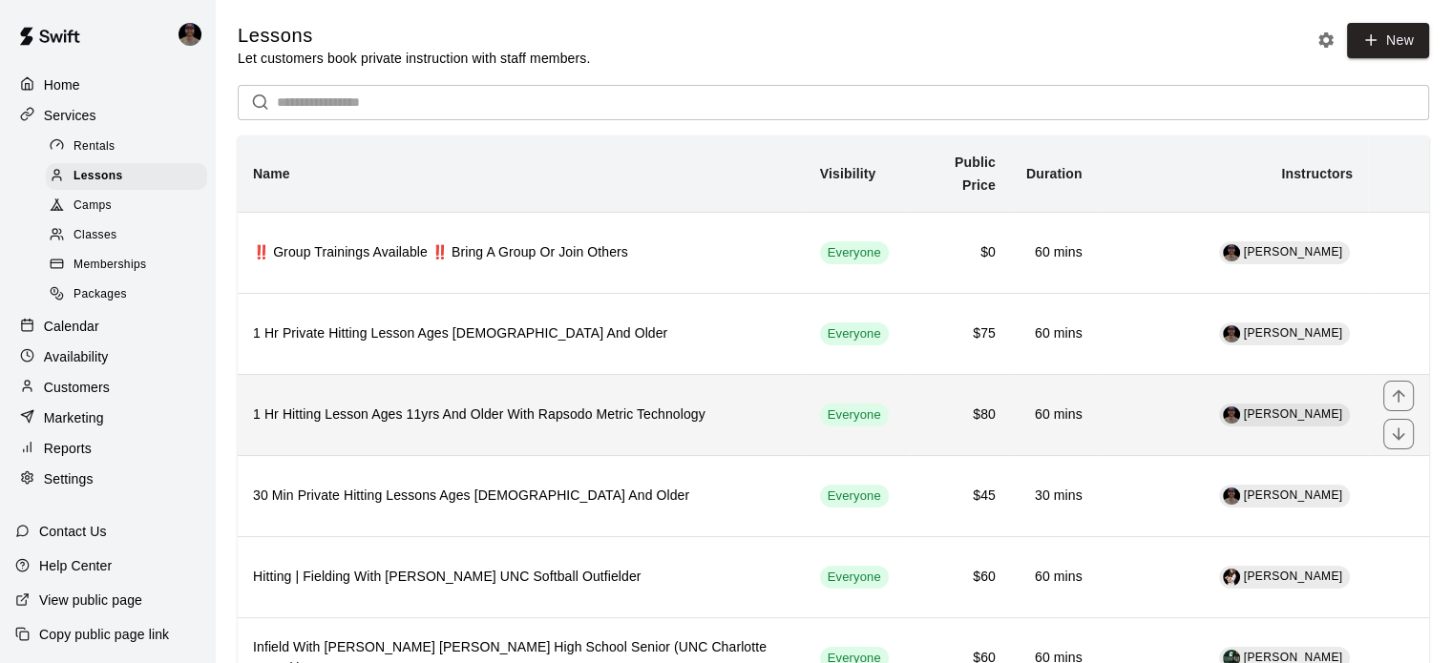
click at [459, 412] on h6 "1 Hr Hitting Lesson Ages 11yrs And Older With Rapsodo Metric Technology" at bounding box center [521, 415] width 536 height 21
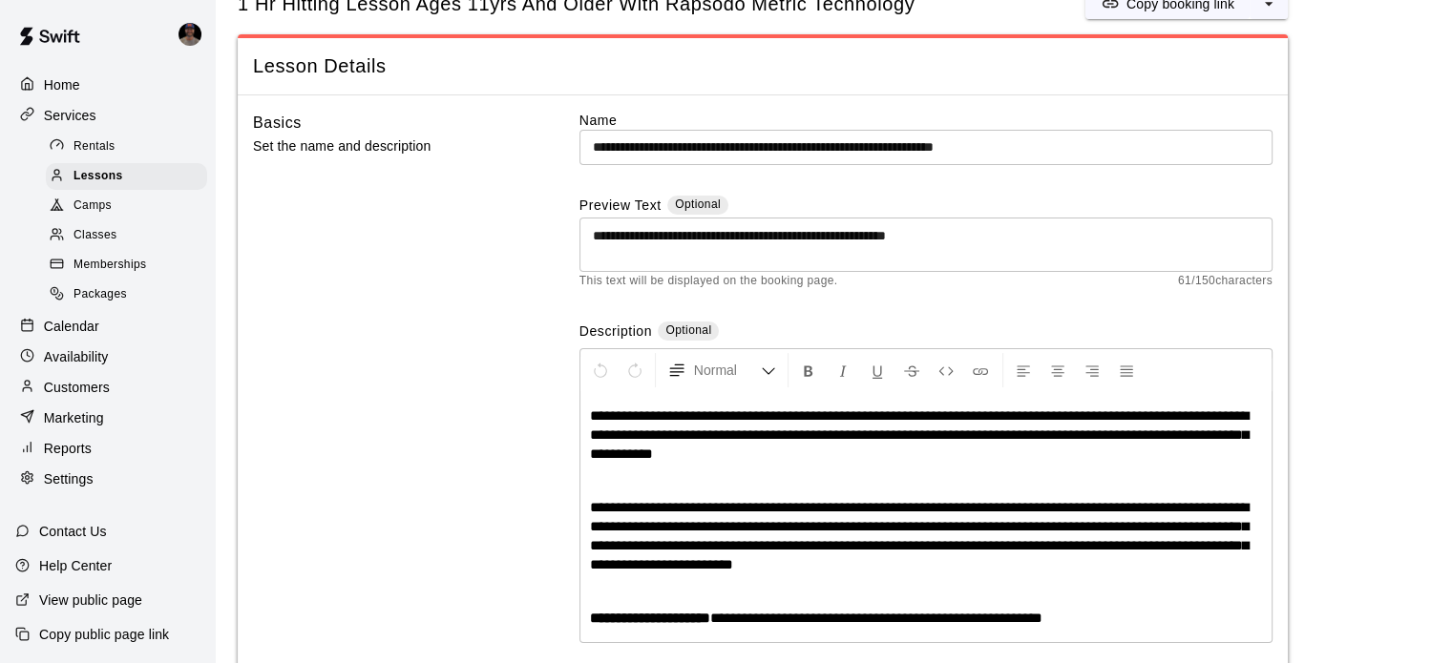
scroll to position [66, 0]
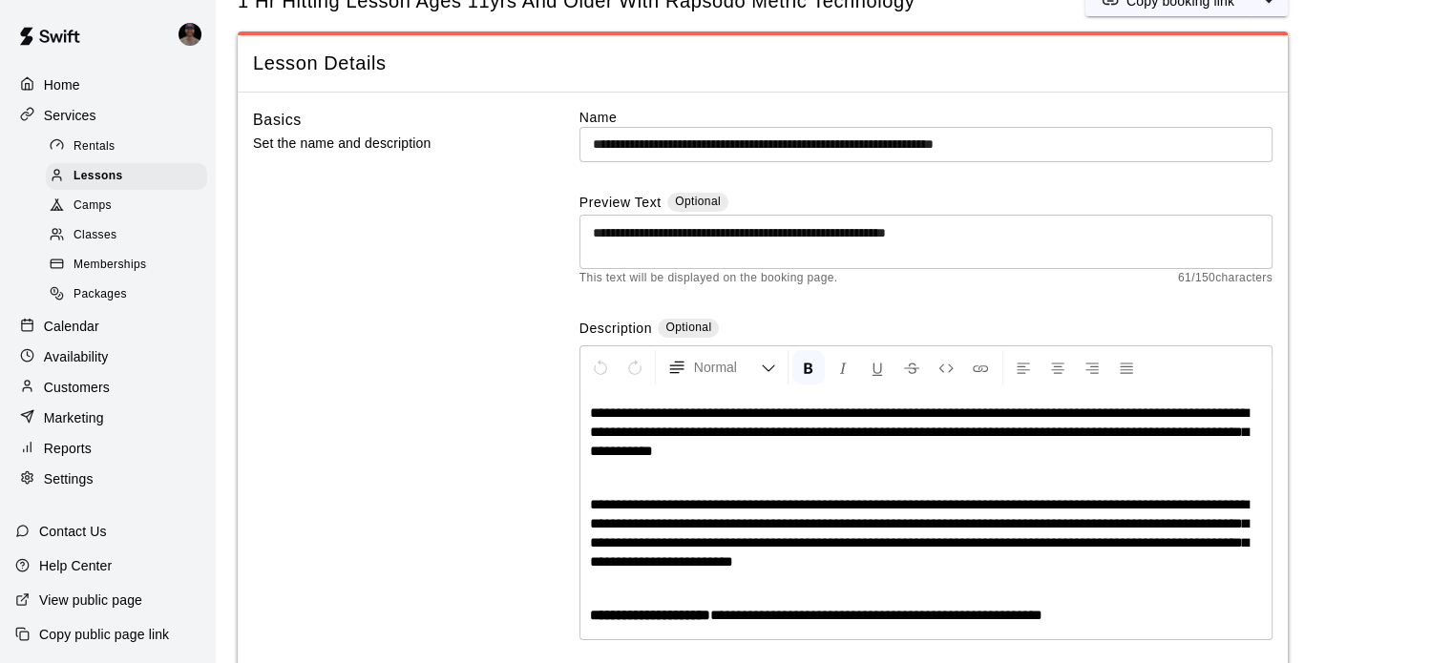
click at [676, 599] on div "**********" at bounding box center [925, 514] width 691 height 250
click at [590, 600] on div "**********" at bounding box center [925, 514] width 691 height 250
click at [597, 590] on p at bounding box center [926, 588] width 672 height 19
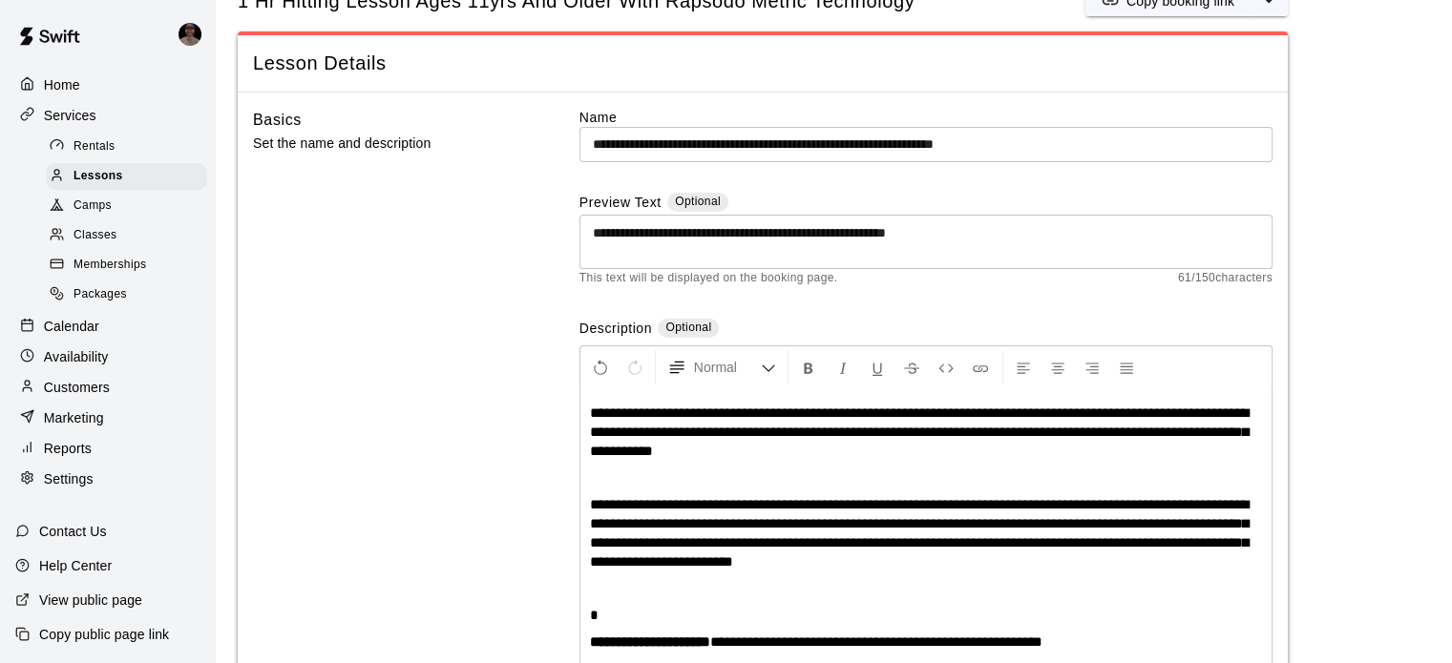
click at [710, 637] on strong "**********" at bounding box center [650, 642] width 120 height 14
click at [661, 616] on p "*" at bounding box center [926, 615] width 672 height 19
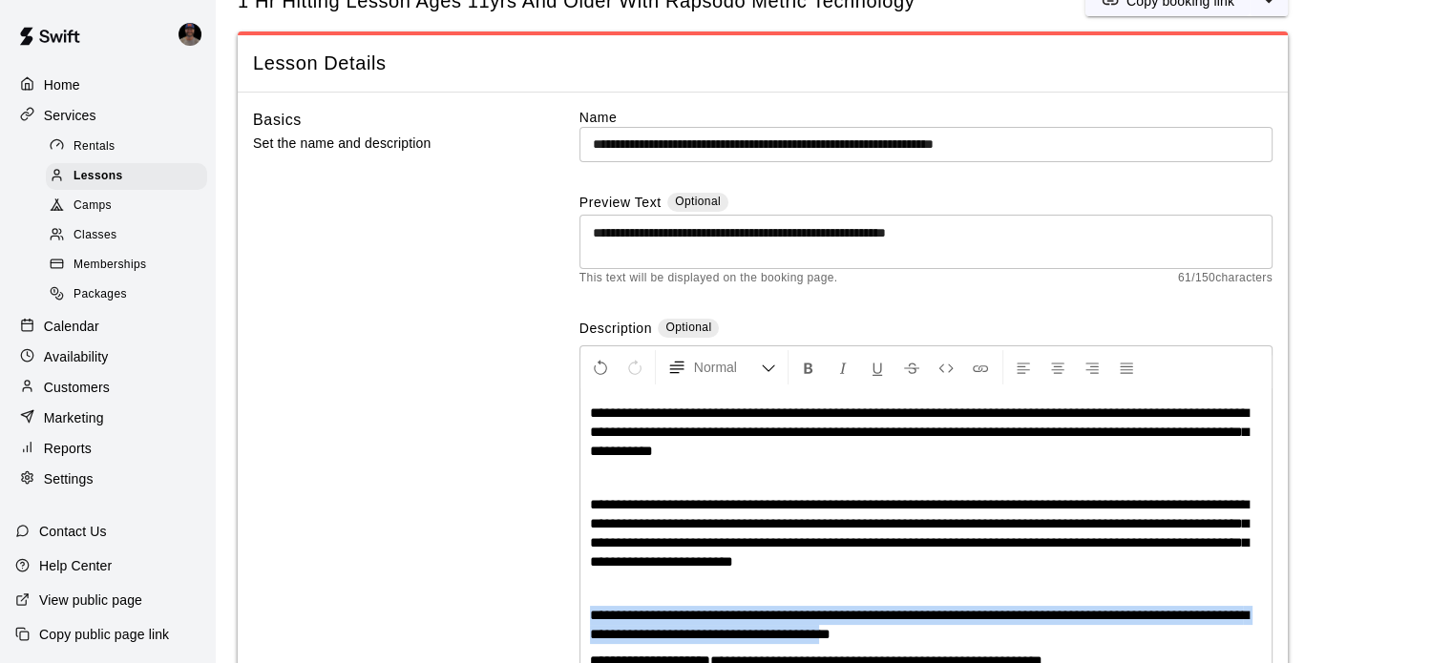
drag, startPoint x: 934, startPoint y: 630, endPoint x: 587, endPoint y: 611, distance: 348.0
click at [587, 611] on div "**********" at bounding box center [925, 537] width 691 height 296
click at [810, 361] on icon "Format Bold" at bounding box center [808, 368] width 17 height 17
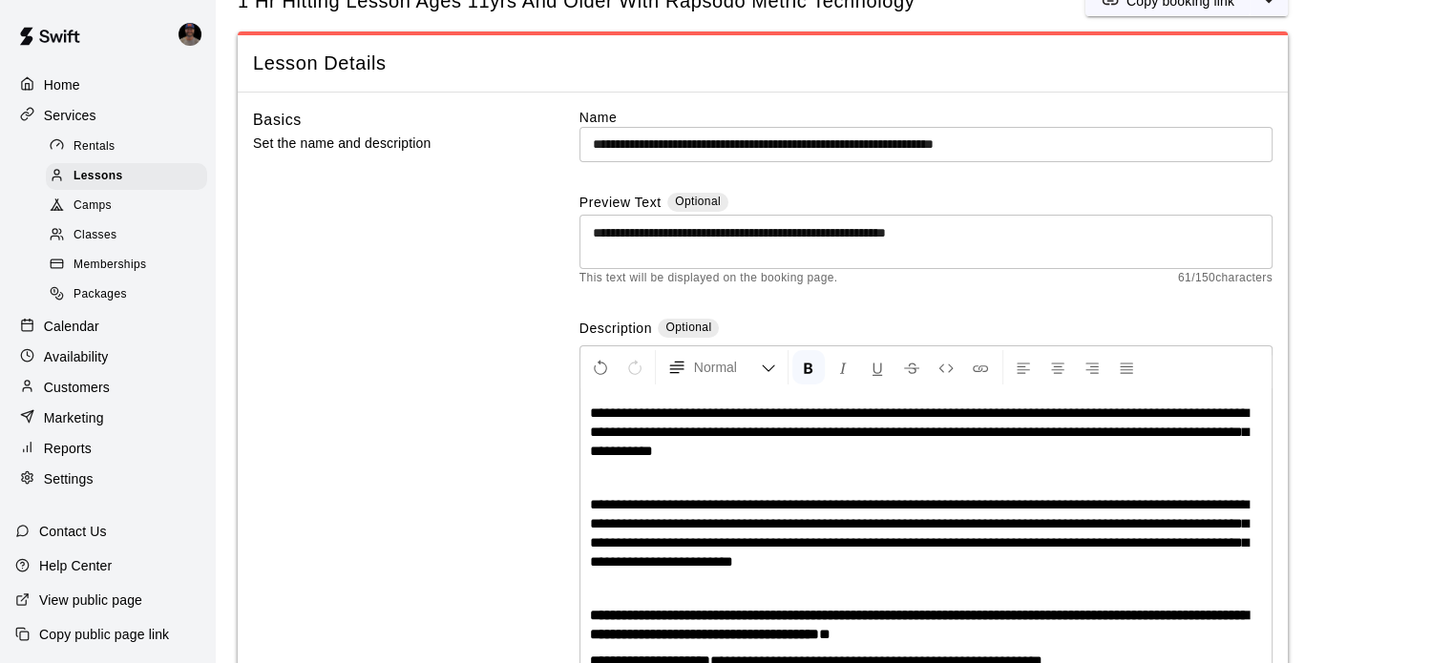
click at [969, 510] on span "**********" at bounding box center [919, 533] width 659 height 72
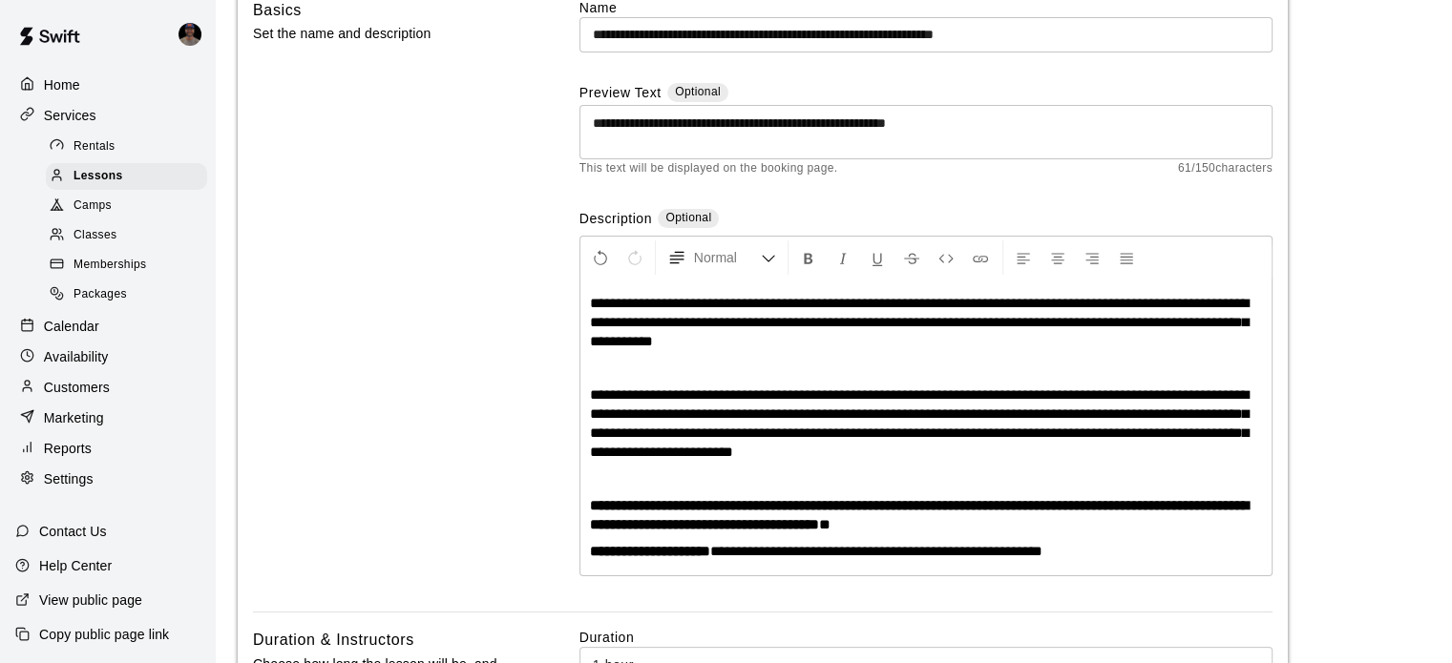
scroll to position [190, 0]
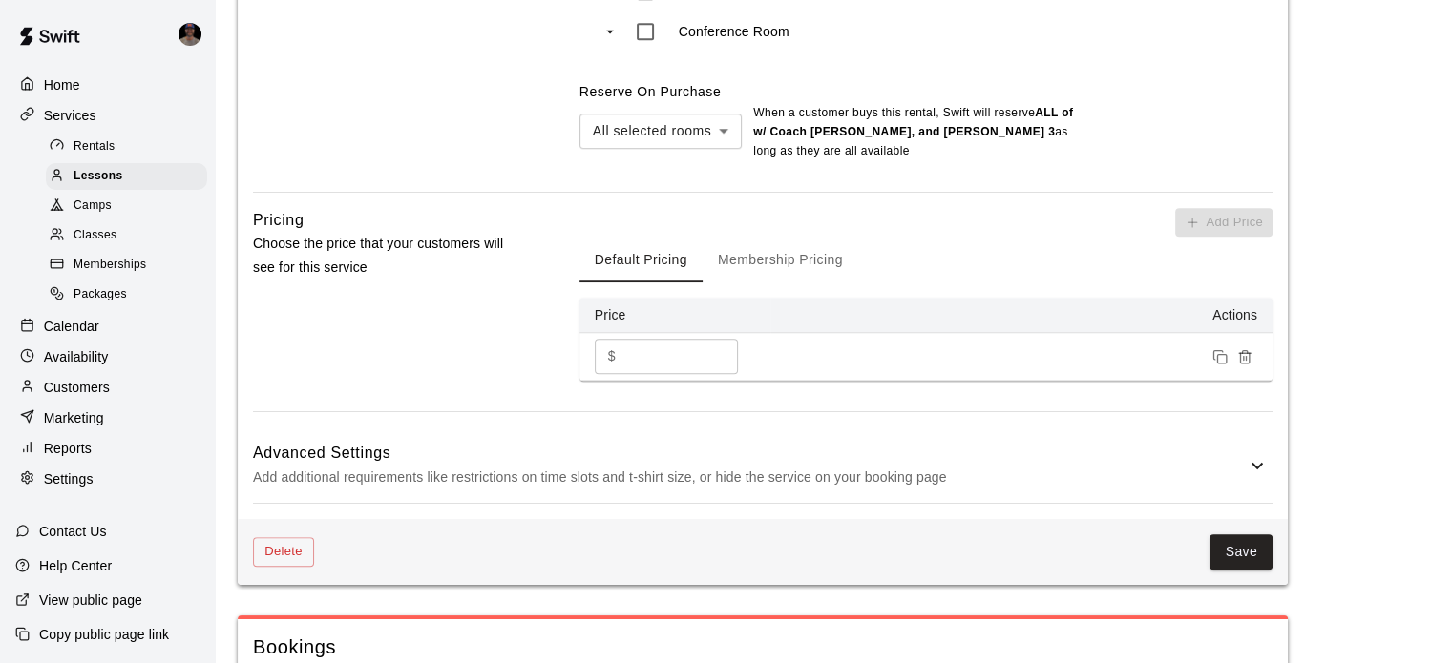
scroll to position [1482, 0]
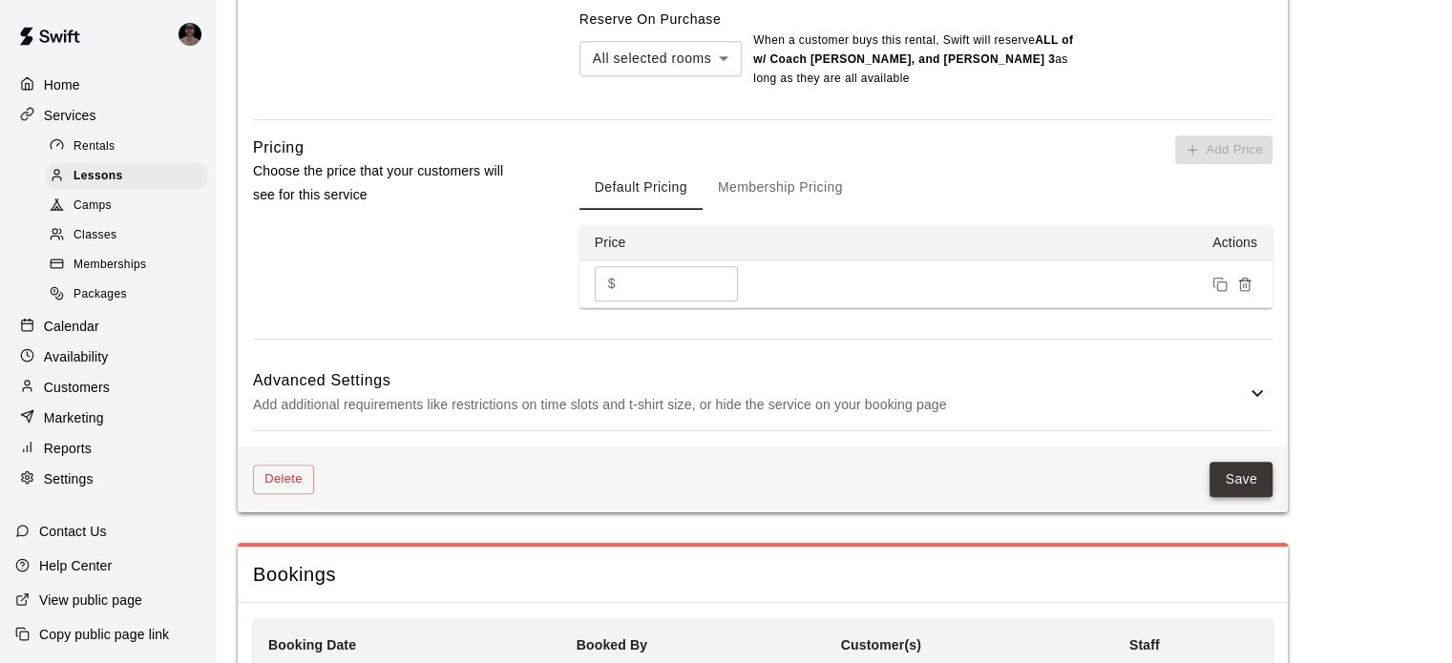
click at [1239, 492] on button "Save" at bounding box center [1240, 479] width 63 height 35
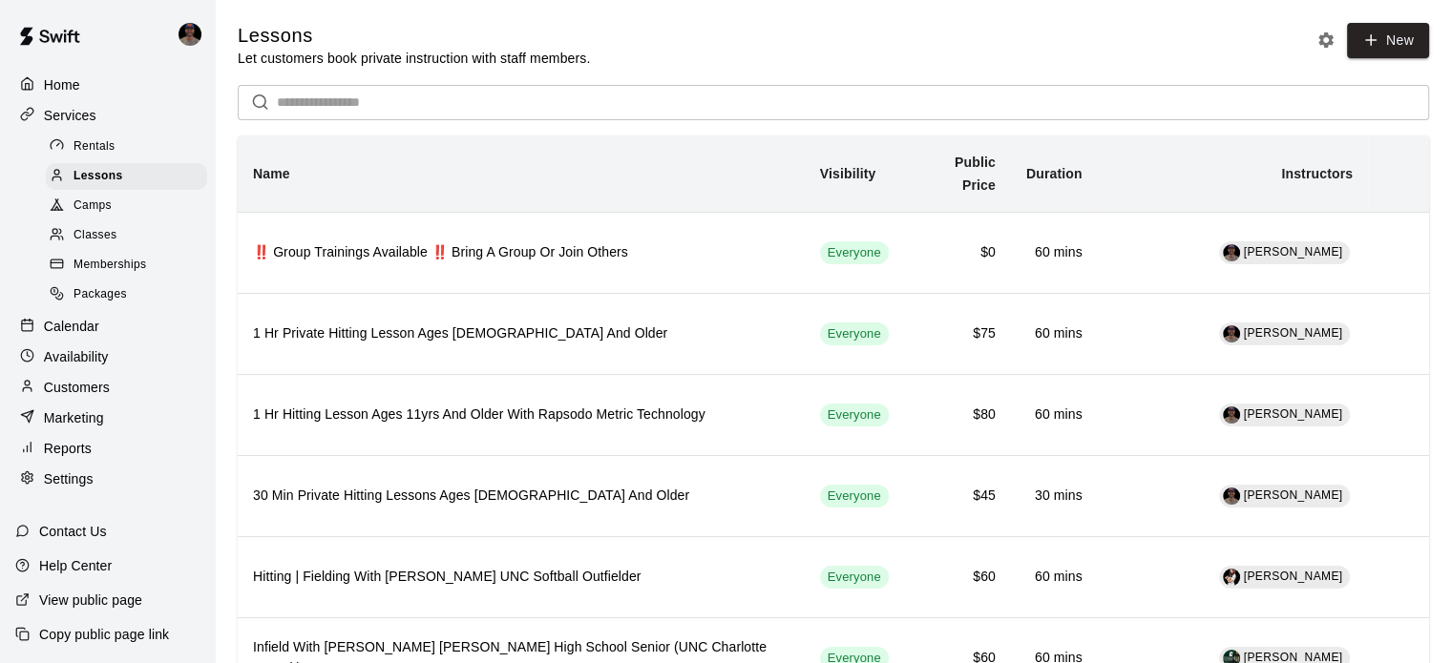
click at [75, 89] on p "Home" at bounding box center [62, 84] width 36 height 19
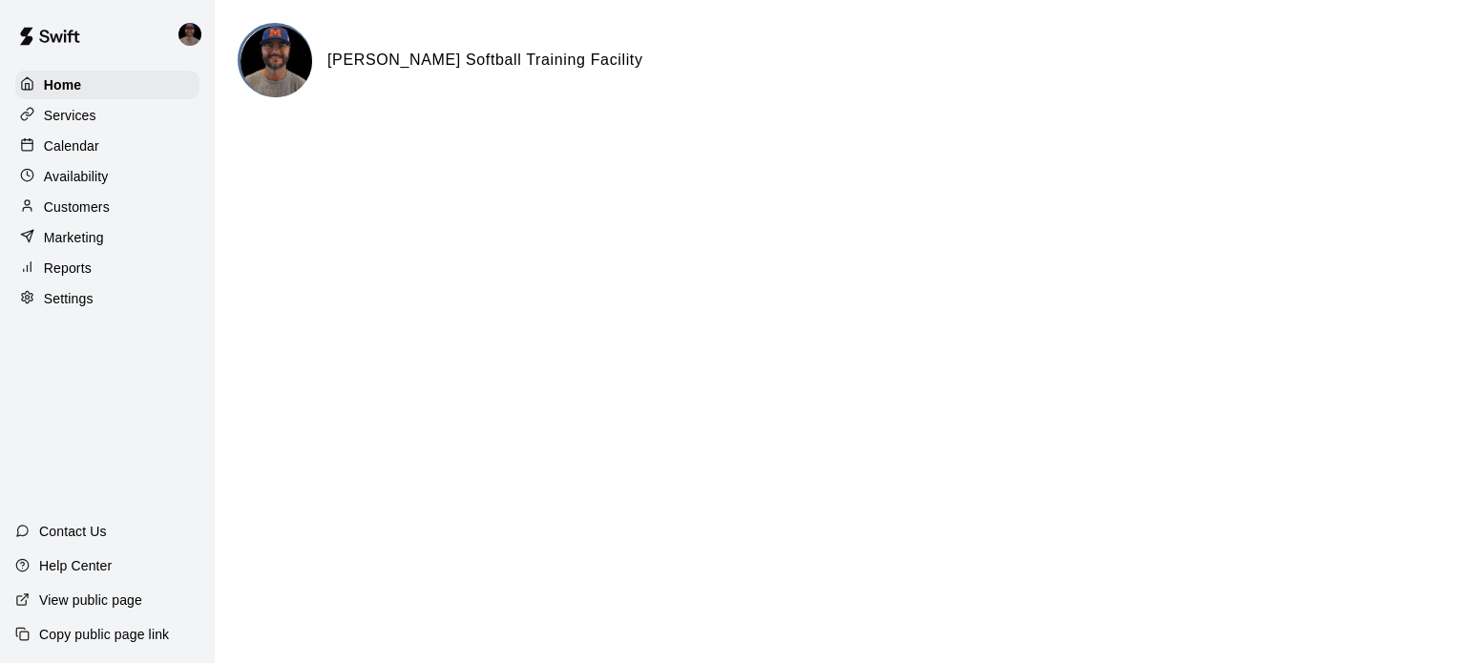
click at [72, 115] on p "Services" at bounding box center [70, 115] width 52 height 19
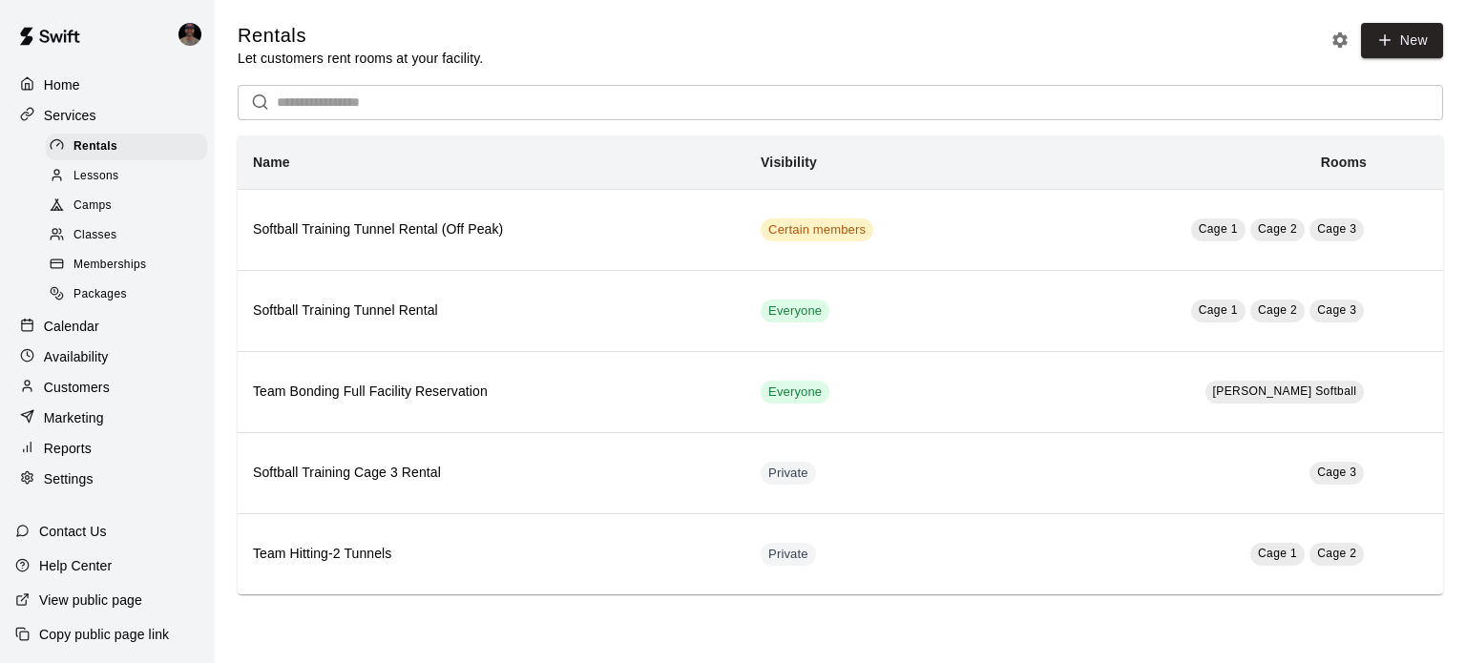
click at [95, 181] on span "Lessons" at bounding box center [96, 176] width 46 height 19
